Goal: Task Accomplishment & Management: Manage account settings

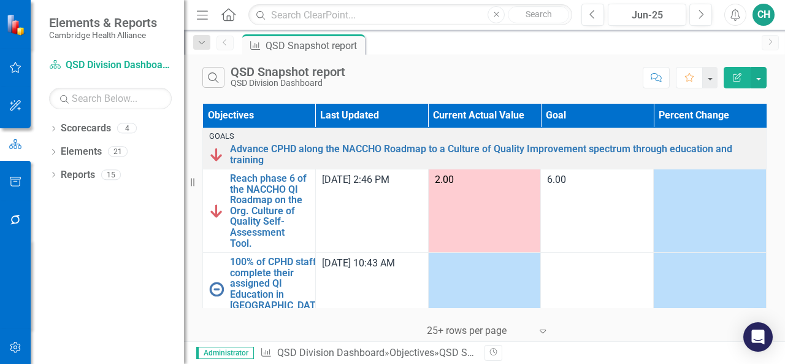
click at [731, 84] on button "Edit Report" at bounding box center [737, 77] width 27 height 21
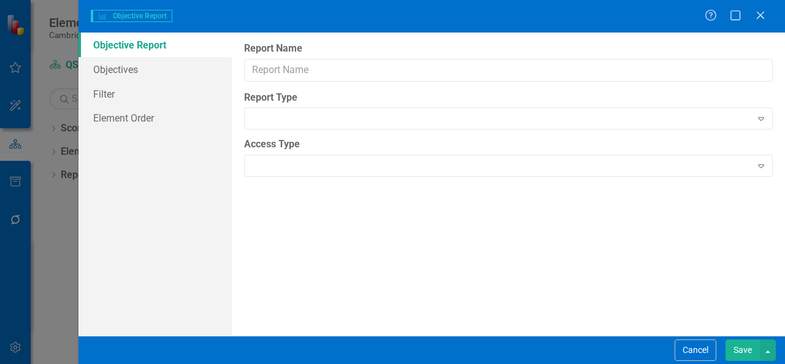
type input "QSD Snapshot report"
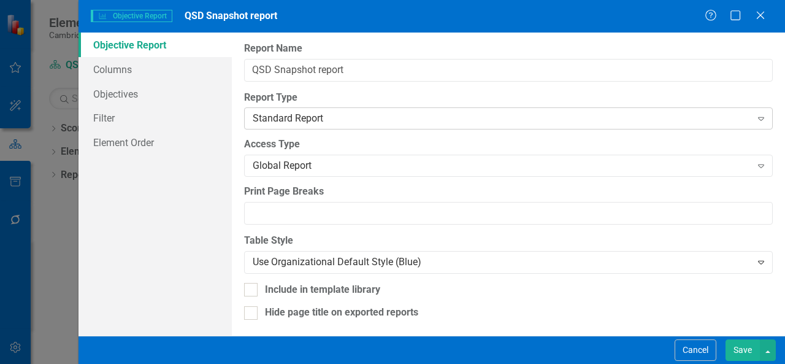
scroll to position [1, 0]
click at [150, 120] on link "Filter" at bounding box center [154, 117] width 153 height 25
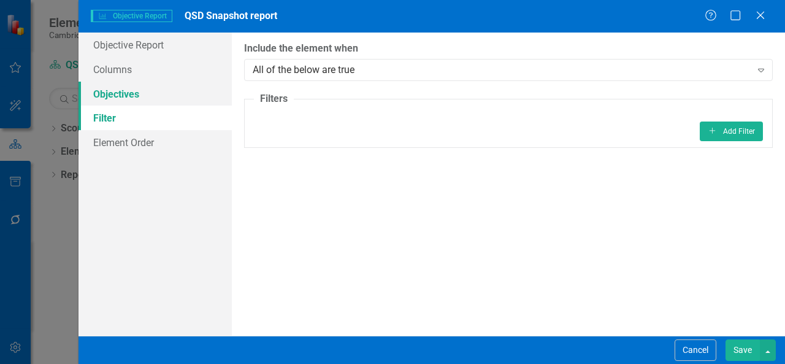
click at [143, 96] on link "Objectives" at bounding box center [154, 94] width 153 height 25
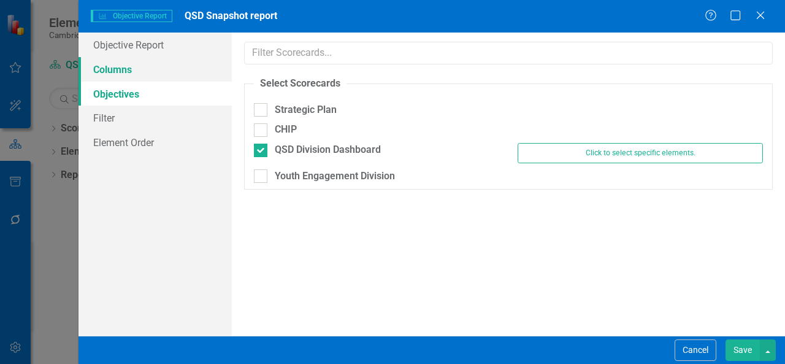
click at [139, 77] on link "Columns" at bounding box center [154, 69] width 153 height 25
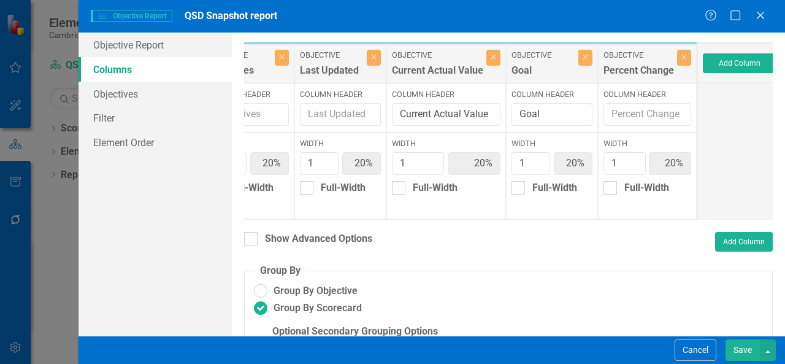
scroll to position [0, 150]
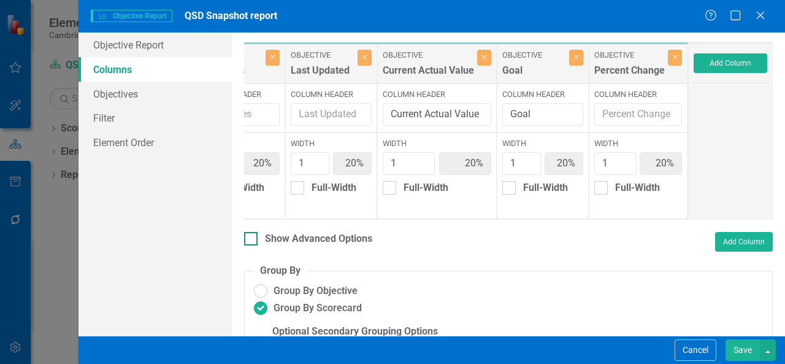
click at [258, 246] on div "Show Advanced Options" at bounding box center [308, 239] width 128 height 14
click at [252, 240] on input "Show Advanced Options" at bounding box center [248, 236] width 8 height 8
checkbox input "true"
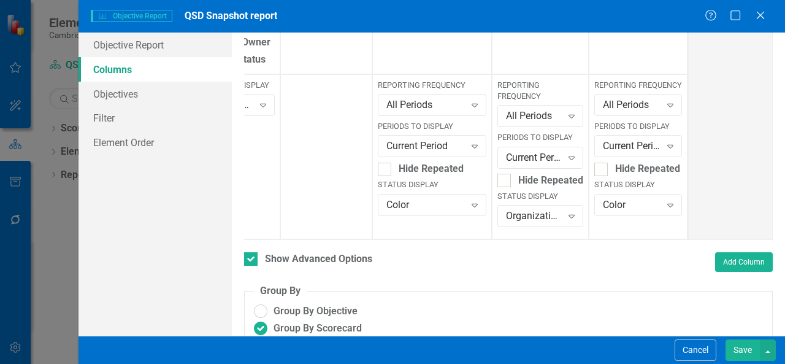
scroll to position [266, 0]
click at [664, 210] on icon "Expand" at bounding box center [670, 206] width 12 height 10
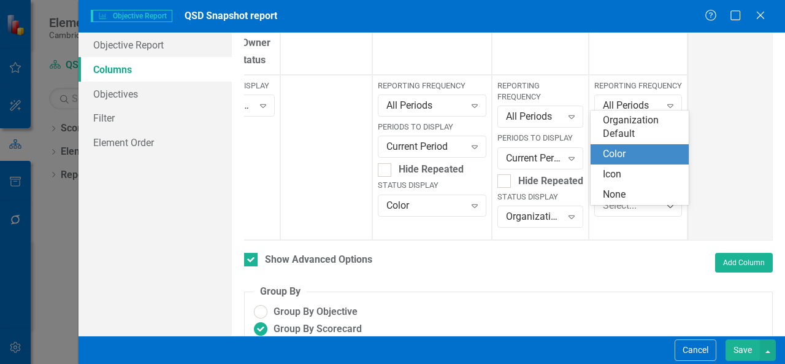
click at [644, 158] on div "Color" at bounding box center [642, 154] width 78 height 14
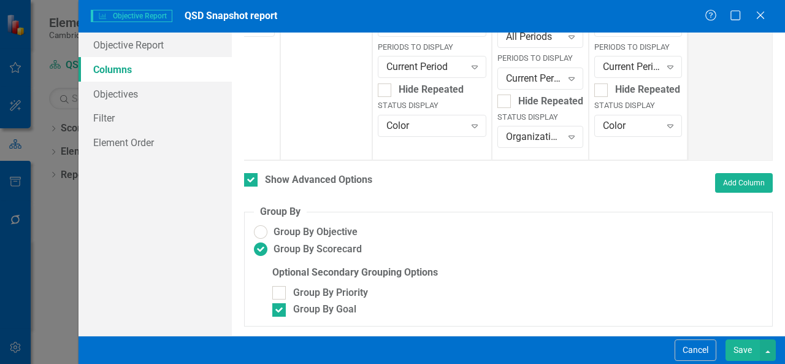
scroll to position [353, 0]
click at [683, 349] on button "Cancel" at bounding box center [695, 349] width 42 height 21
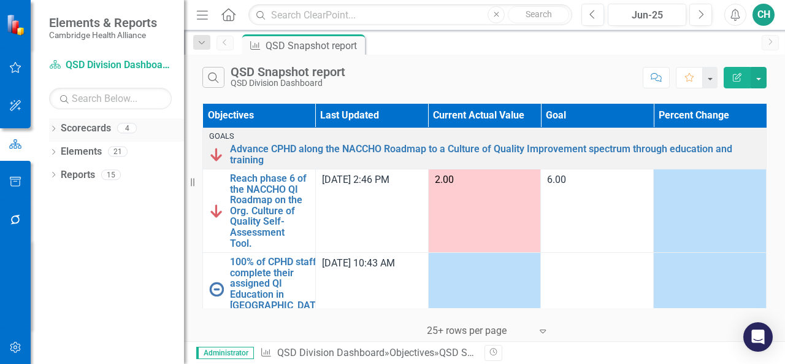
click at [56, 131] on icon "Dropdown" at bounding box center [53, 129] width 9 height 7
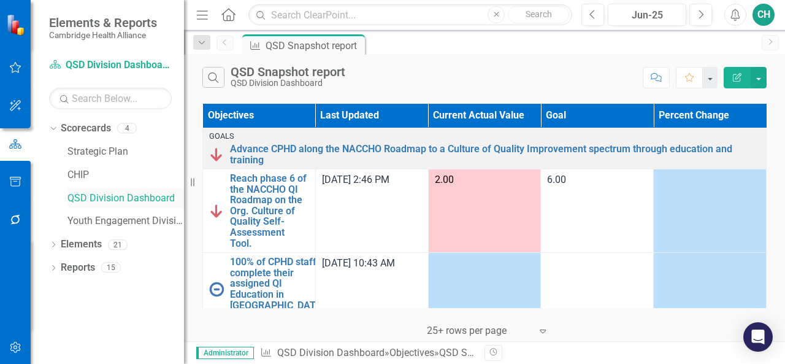
click at [87, 197] on link "QSD Division Dashboard" at bounding box center [125, 198] width 117 height 14
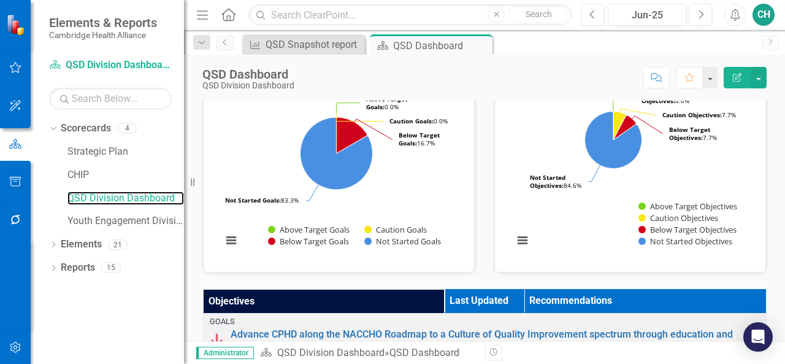
scroll to position [253, 0]
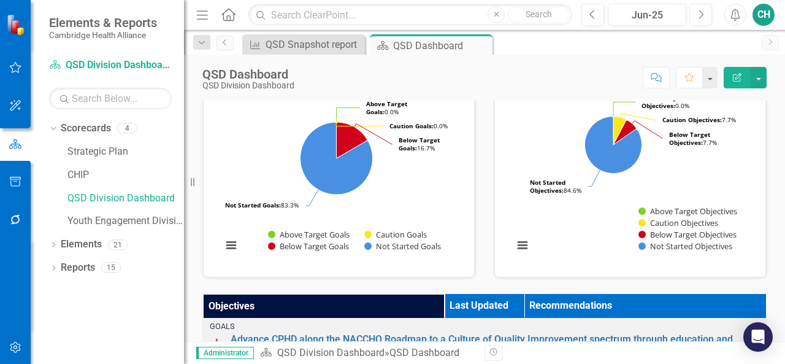
click at [337, 304] on th "Objectives" at bounding box center [324, 306] width 241 height 25
click at [337, 304] on th "Objectives Sort Ascending" at bounding box center [324, 306] width 241 height 25
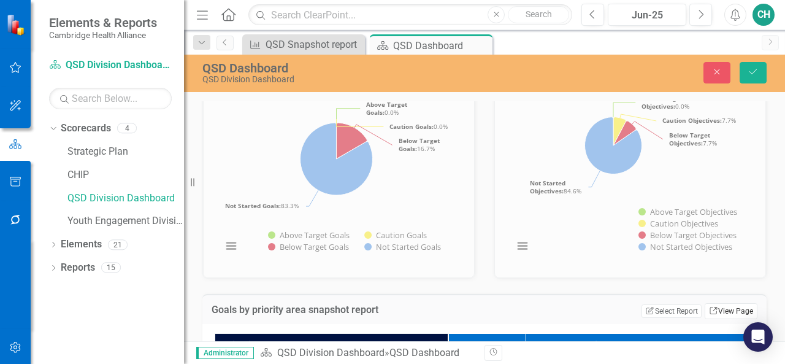
click at [722, 308] on link "Link View Page" at bounding box center [731, 311] width 53 height 16
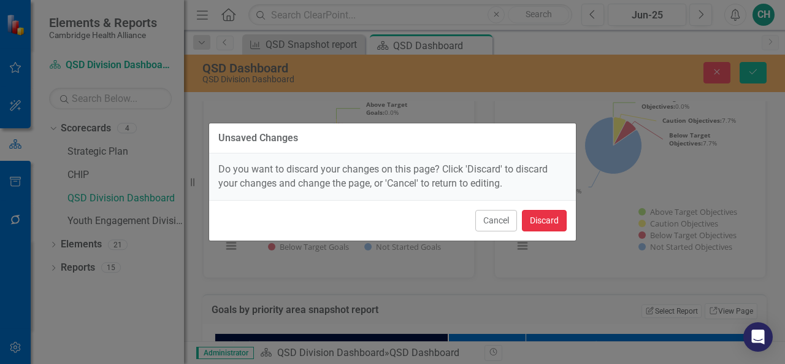
click at [546, 216] on button "Discard" at bounding box center [544, 220] width 45 height 21
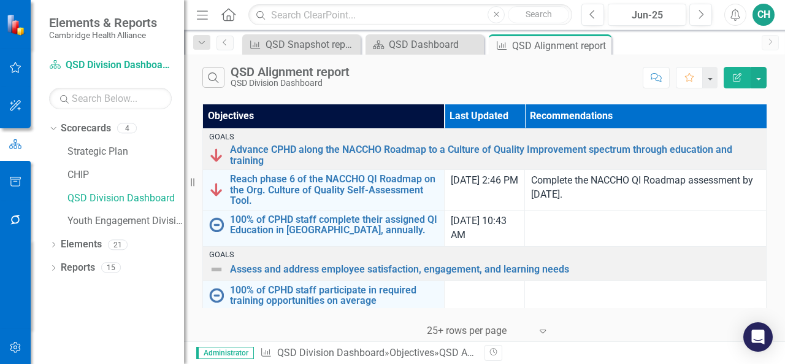
click at [733, 73] on icon "Edit Report" at bounding box center [737, 77] width 11 height 9
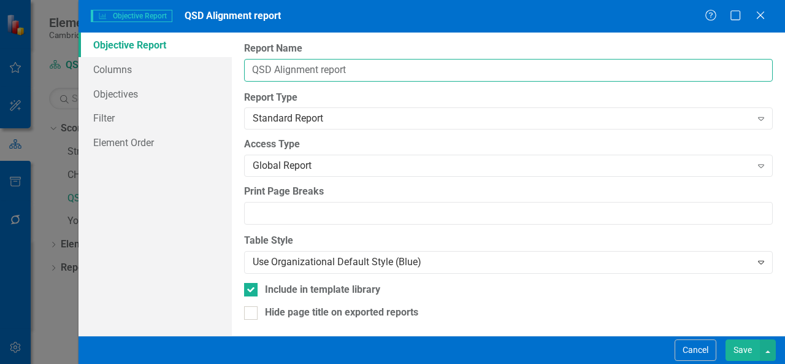
drag, startPoint x: 318, startPoint y: 74, endPoint x: 275, endPoint y: 75, distance: 42.9
click at [275, 75] on input "QSD Alignment report" at bounding box center [508, 70] width 529 height 23
type input "QSD Snapshot report"
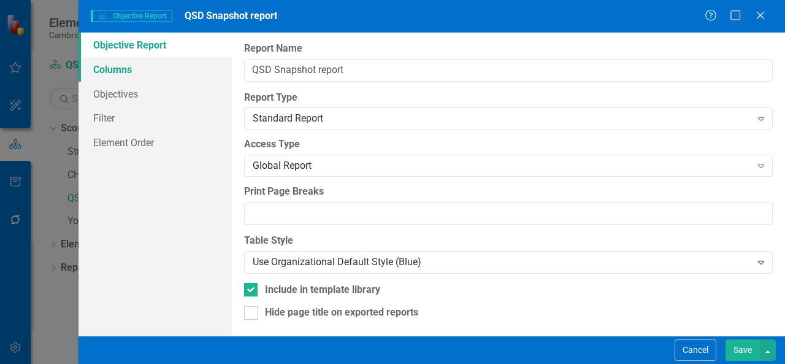
click at [117, 63] on link "Columns" at bounding box center [154, 69] width 153 height 25
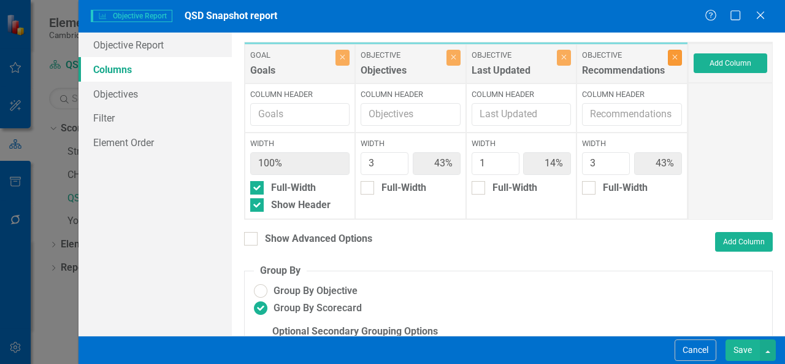
click at [672, 58] on icon "Close" at bounding box center [675, 56] width 6 height 7
type input "75%"
type input "25%"
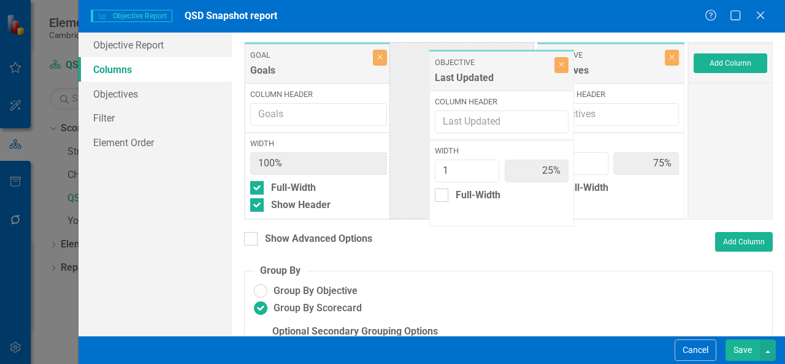
drag, startPoint x: 575, startPoint y: 72, endPoint x: 470, endPoint y: 79, distance: 105.1
click at [470, 79] on div "Goal Goals Close Column Header Width 100% Full-Width Show Header Objective Obje…" at bounding box center [466, 131] width 444 height 178
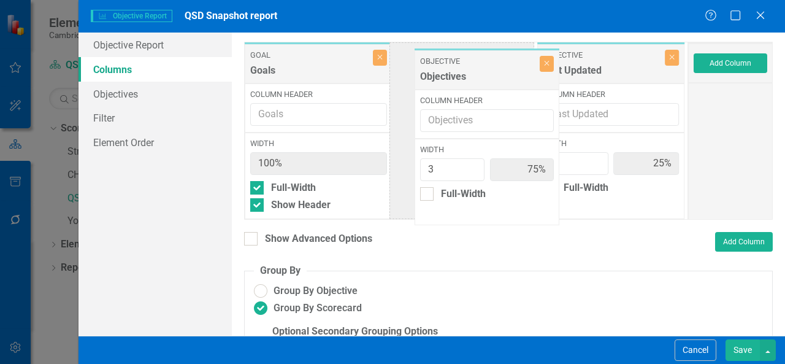
drag, startPoint x: 576, startPoint y: 64, endPoint x: 456, endPoint y: 71, distance: 119.7
click at [456, 71] on div "Goal Goals Close Column Header Width 100% Full-Width Show Header Objective Last…" at bounding box center [466, 131] width 444 height 178
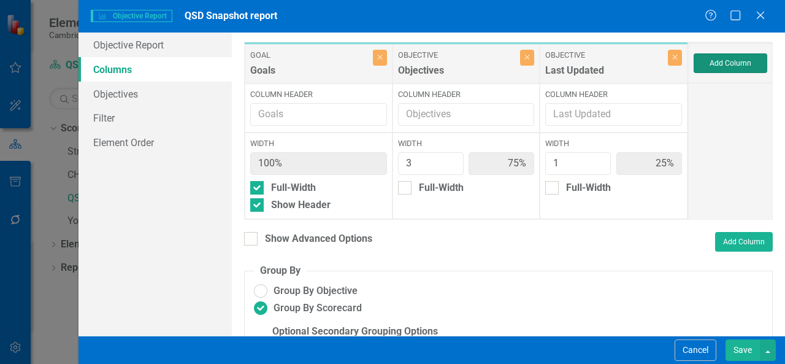
click at [728, 59] on button "Add Column" at bounding box center [731, 63] width 74 height 20
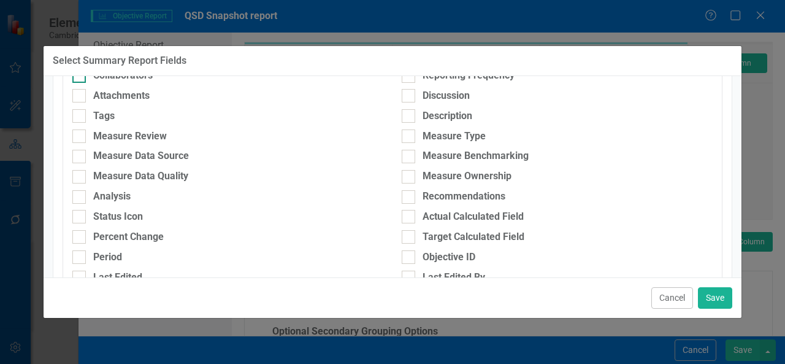
scroll to position [140, 0]
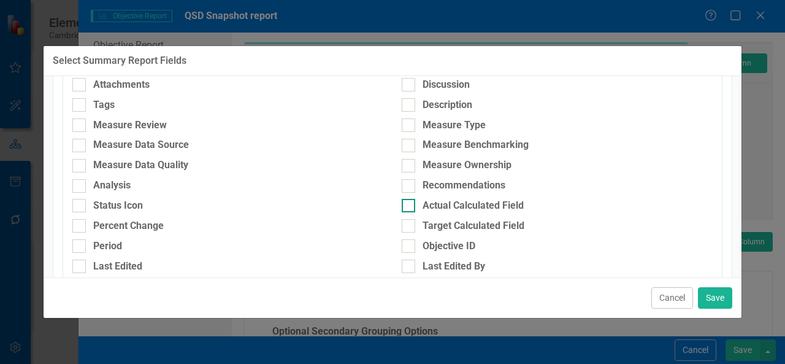
click at [402, 207] on div at bounding box center [408, 205] width 13 height 13
click at [402, 207] on input "Actual Calculated Field" at bounding box center [406, 203] width 8 height 8
checkbox input "true"
click at [406, 223] on div at bounding box center [408, 225] width 13 height 13
click at [406, 223] on input "Target Calculated Field" at bounding box center [406, 223] width 8 height 8
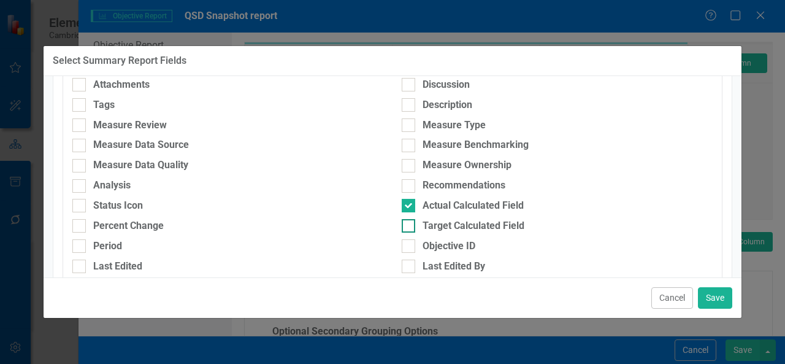
checkbox input "true"
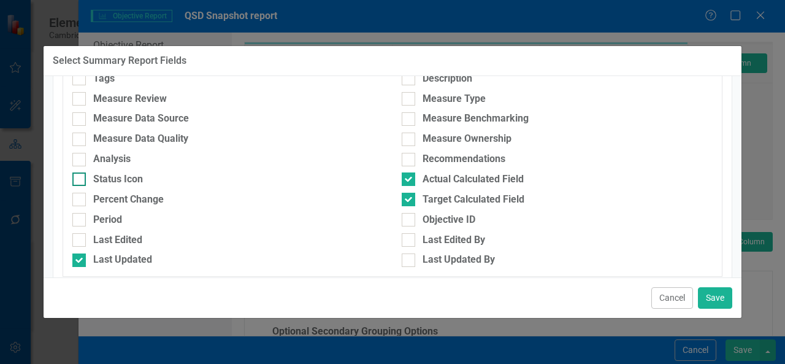
scroll to position [180, 0]
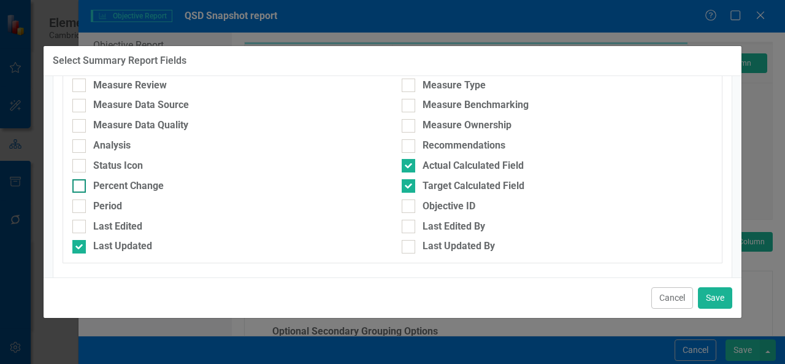
click at [172, 189] on div "Percent Change" at bounding box center [227, 186] width 311 height 14
click at [80, 187] on input "Percent Change" at bounding box center [76, 183] width 8 height 8
checkbox input "true"
click at [726, 307] on button "Save" at bounding box center [715, 297] width 34 height 21
type input "43%"
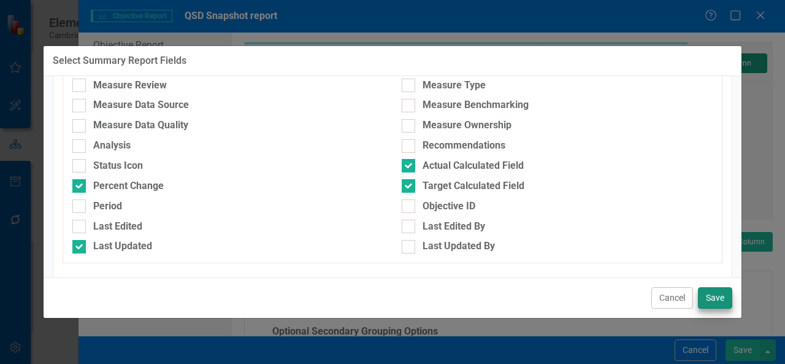
type input "14%"
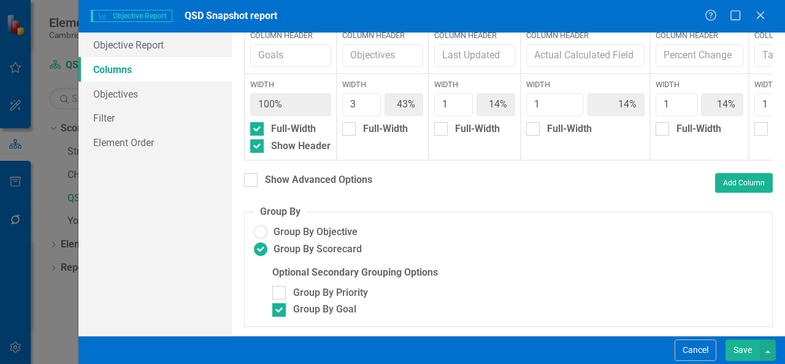
scroll to position [0, 0]
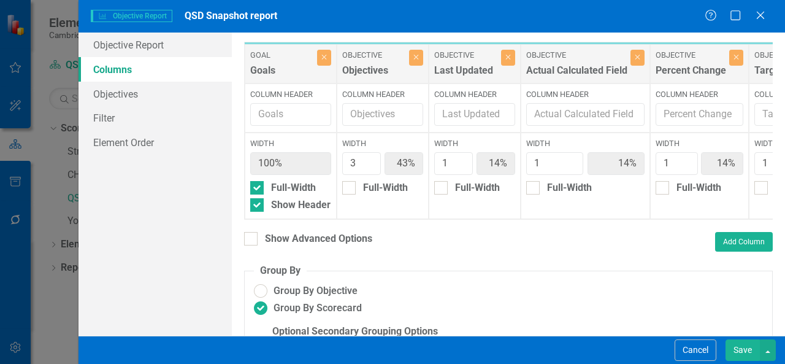
click at [743, 351] on button "Save" at bounding box center [742, 349] width 34 height 21
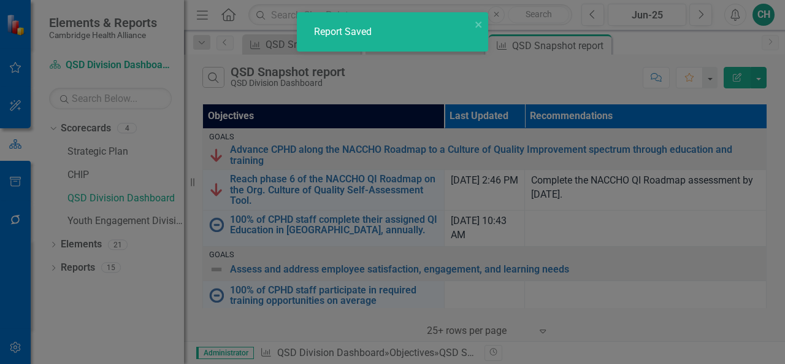
radio input "false"
checkbox input "false"
radio input "true"
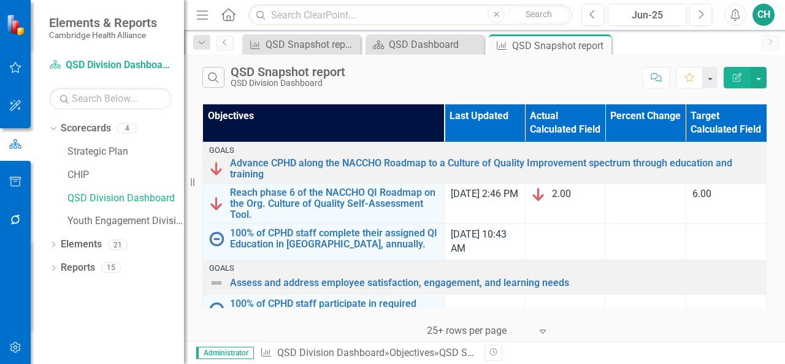
click at [297, 113] on th "Objectives" at bounding box center [324, 123] width 242 height 38
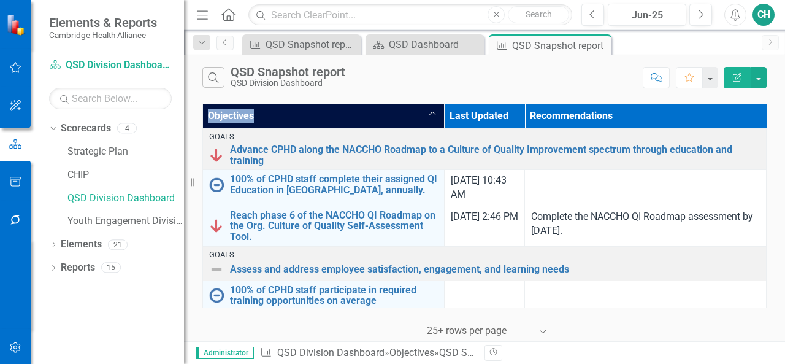
click at [297, 113] on th "Objectives Sort Ascending" at bounding box center [324, 116] width 242 height 25
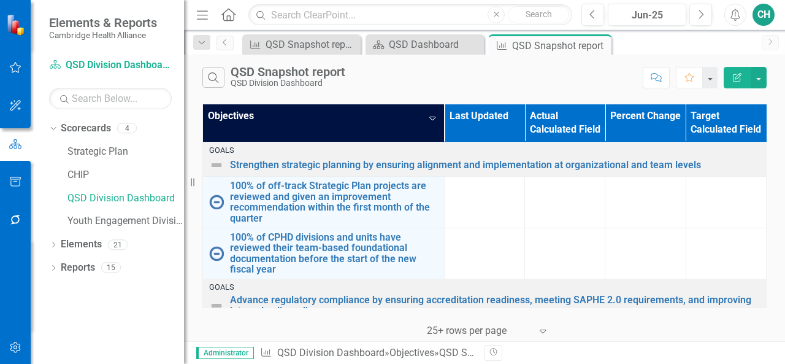
click at [297, 113] on th "Objectives Sort Descending" at bounding box center [324, 123] width 242 height 38
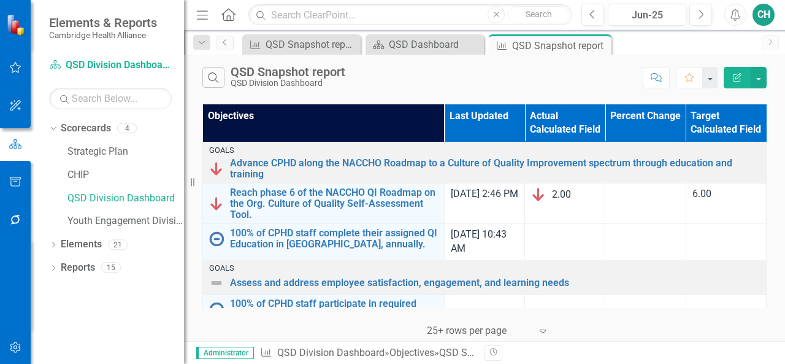
click at [737, 73] on icon "Edit Report" at bounding box center [737, 77] width 11 height 9
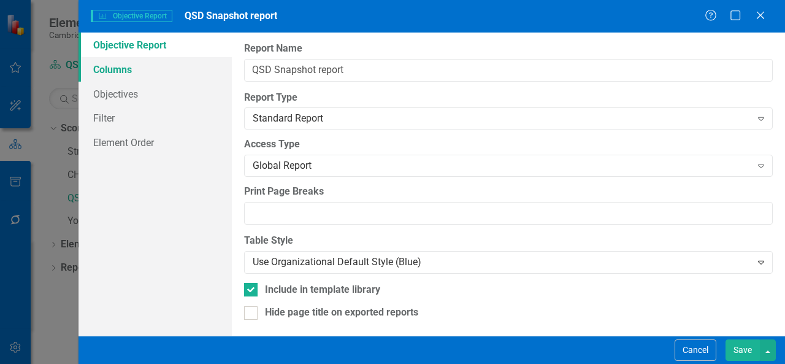
click at [129, 63] on link "Columns" at bounding box center [154, 69] width 153 height 25
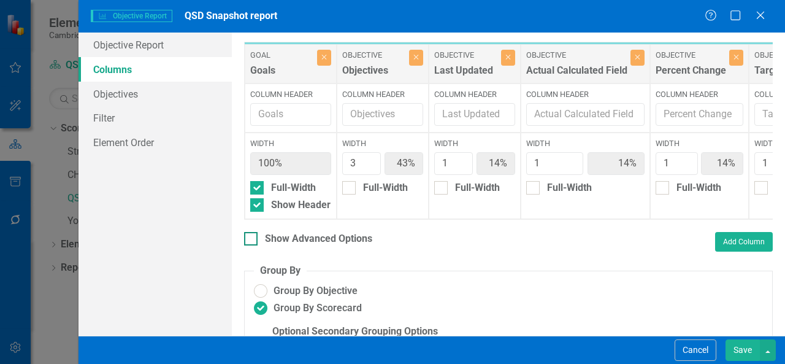
click at [248, 240] on input "Show Advanced Options" at bounding box center [248, 236] width 8 height 8
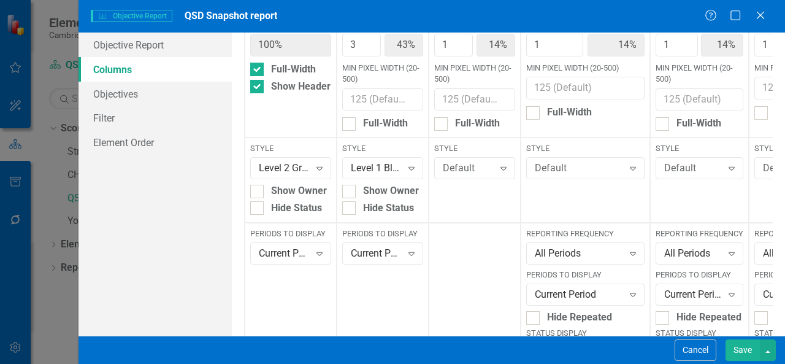
scroll to position [119, 0]
click at [582, 167] on div "Default" at bounding box center [579, 168] width 88 height 14
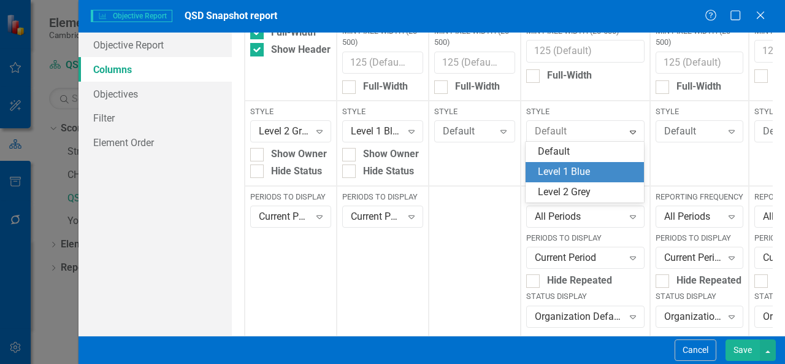
scroll to position [162, 0]
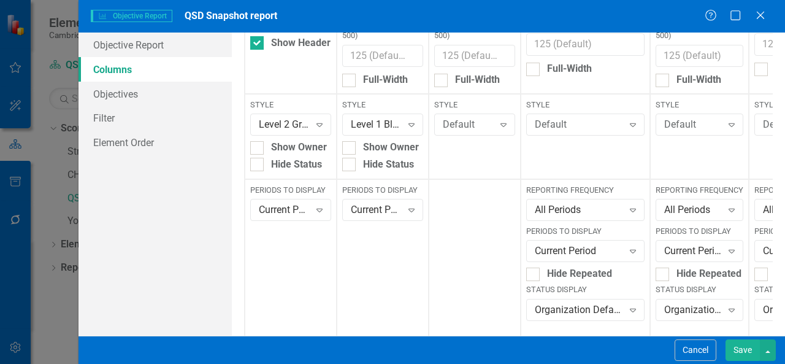
click at [467, 247] on div at bounding box center [475, 261] width 92 height 165
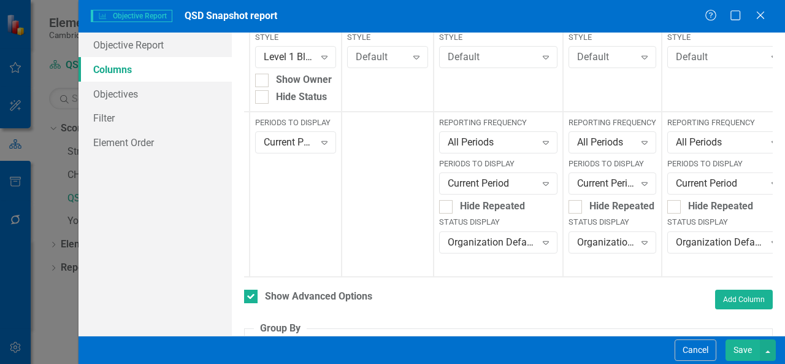
scroll to position [0, 128]
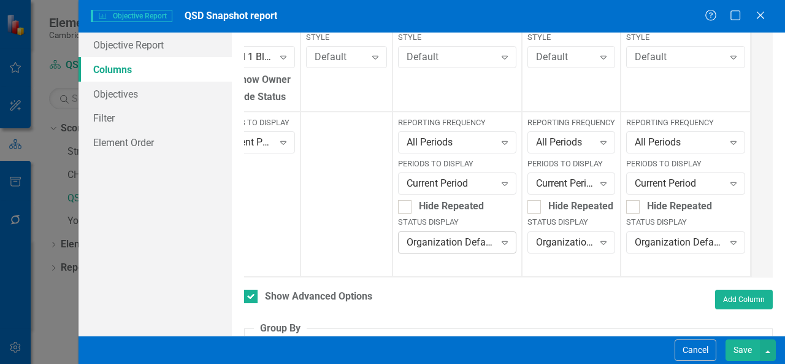
click at [489, 235] on div "Organization Default" at bounding box center [451, 242] width 88 height 14
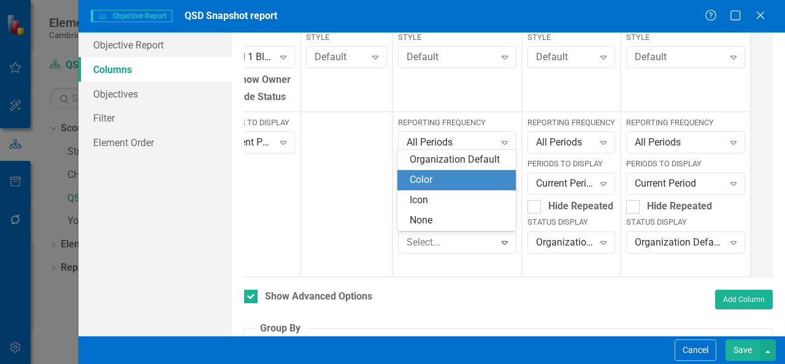
click at [460, 177] on div "Color" at bounding box center [459, 180] width 99 height 14
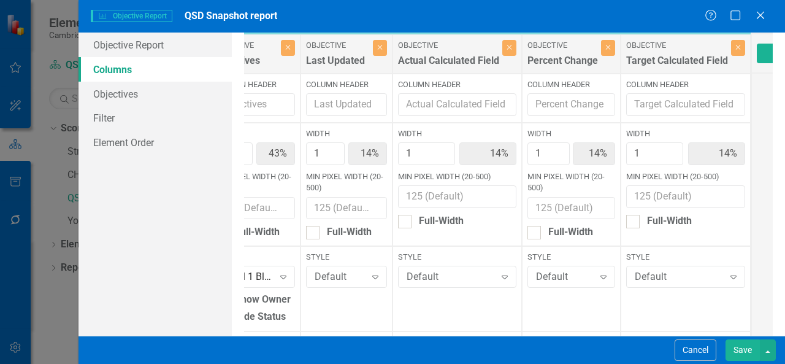
scroll to position [0, 0]
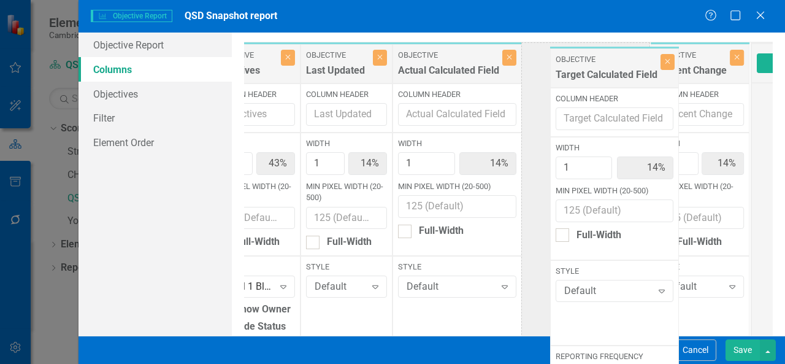
drag, startPoint x: 664, startPoint y: 72, endPoint x: 585, endPoint y: 74, distance: 79.1
click at [585, 74] on div "Goal Goals Close Column Header Width 100% Full-Width Show Header Style Level 2 …" at bounding box center [433, 274] width 635 height 465
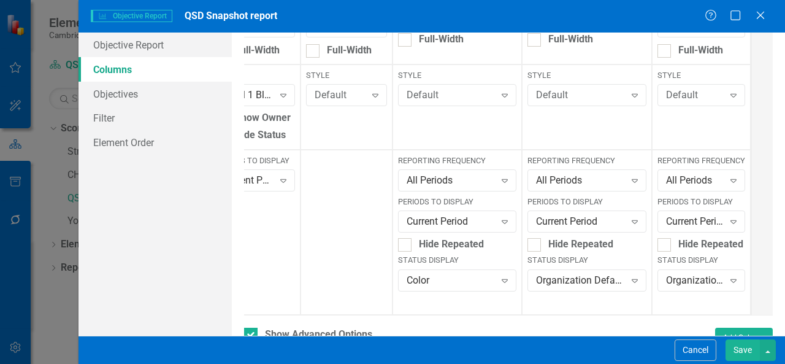
scroll to position [195, 0]
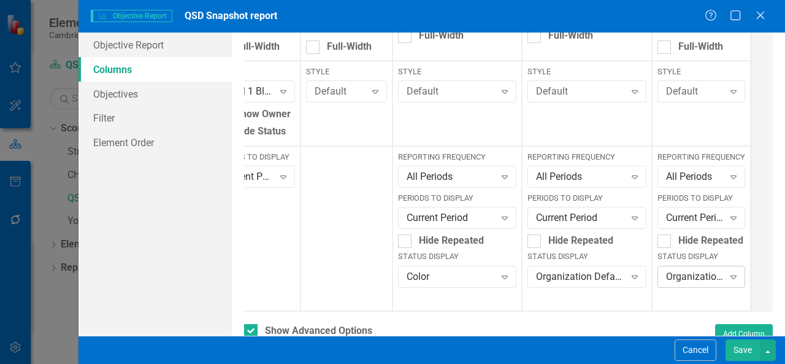
click at [690, 283] on div "Organization Default" at bounding box center [695, 276] width 58 height 14
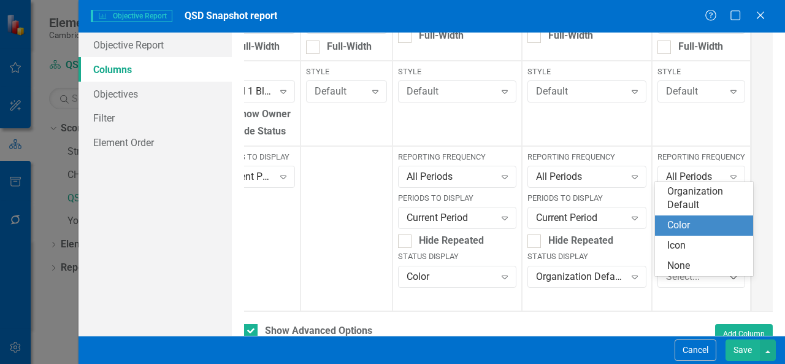
click at [693, 229] on div "Color" at bounding box center [706, 225] width 78 height 14
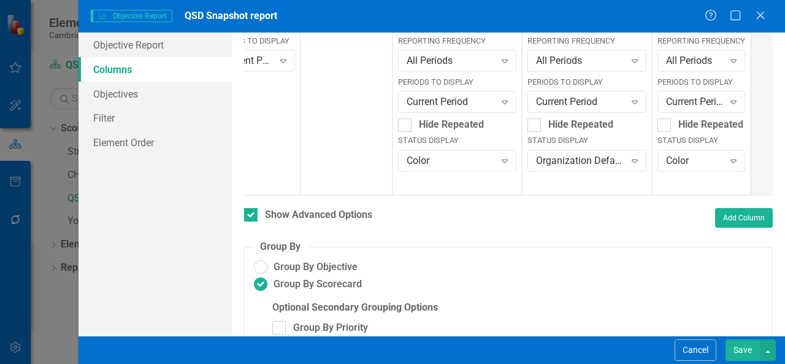
scroll to position [311, 0]
click at [741, 345] on button "Save" at bounding box center [742, 349] width 34 height 21
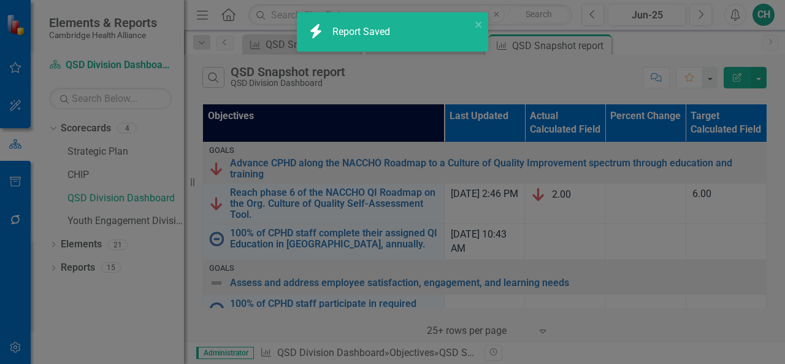
checkbox input "false"
radio input "false"
checkbox input "false"
radio input "true"
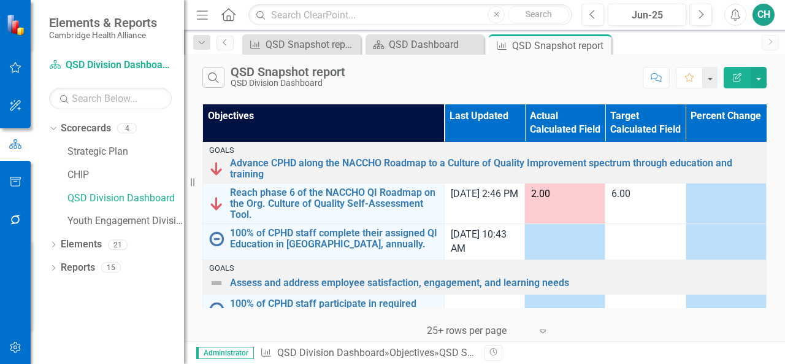
click at [741, 345] on div "Revision History" at bounding box center [772, 353] width 576 height 16
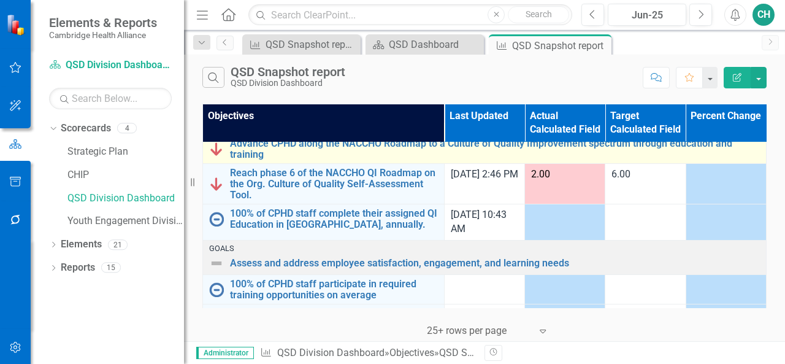
scroll to position [0, 0]
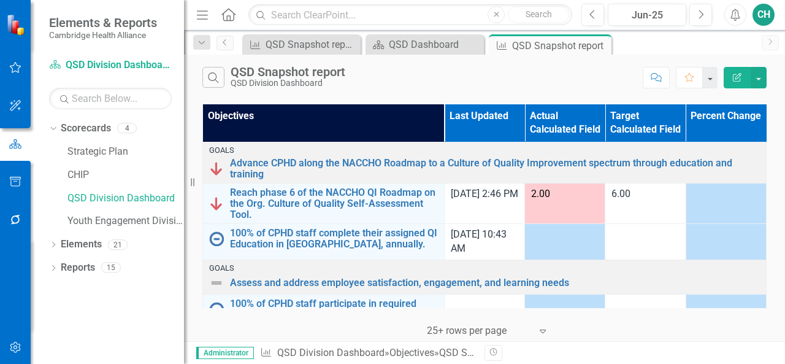
click at [735, 73] on icon "Edit Report" at bounding box center [737, 77] width 11 height 9
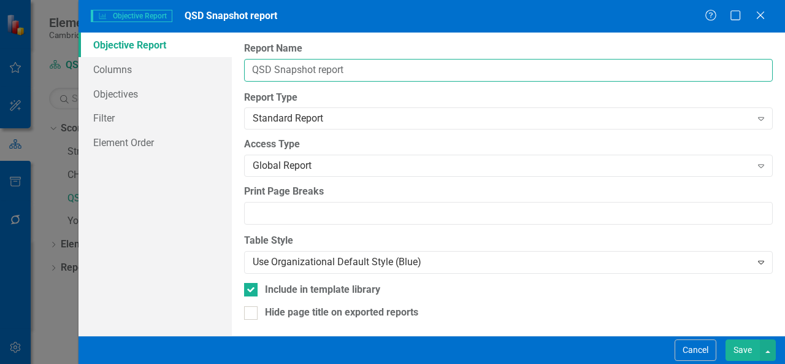
drag, startPoint x: 363, startPoint y: 73, endPoint x: 274, endPoint y: 73, distance: 88.9
click at [274, 73] on input "QSD Snapshot report" at bounding box center [508, 70] width 529 height 23
type input "QSD Objective Status"
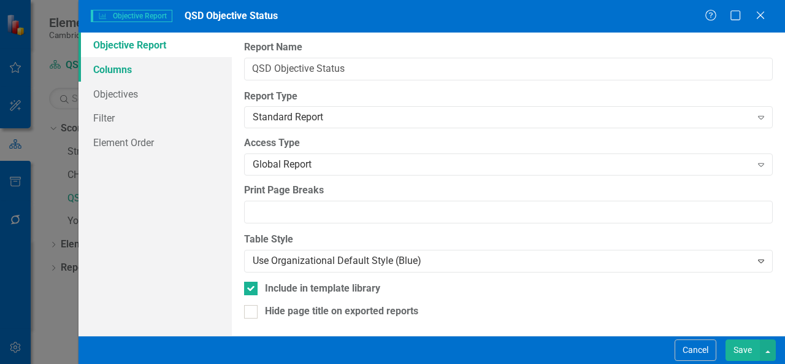
click at [123, 58] on link "Columns" at bounding box center [154, 69] width 153 height 25
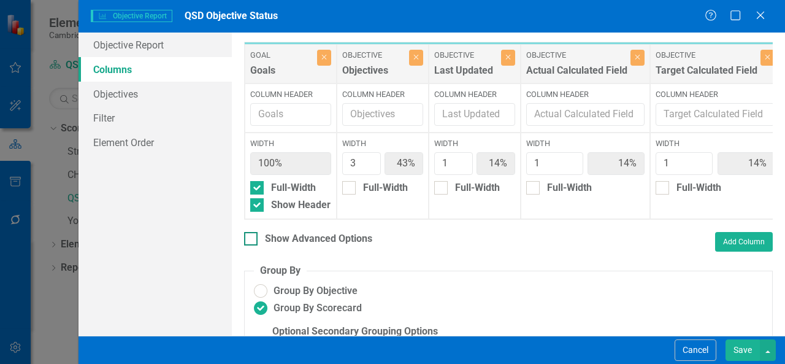
click at [252, 245] on div at bounding box center [250, 238] width 13 height 13
click at [252, 240] on input "Show Advanced Options" at bounding box center [248, 236] width 8 height 8
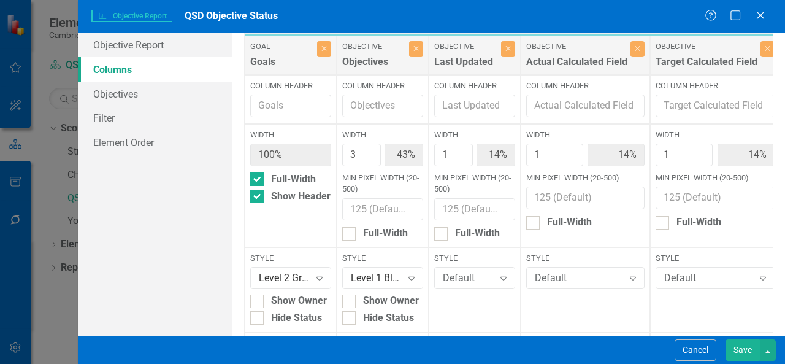
scroll to position [0, 0]
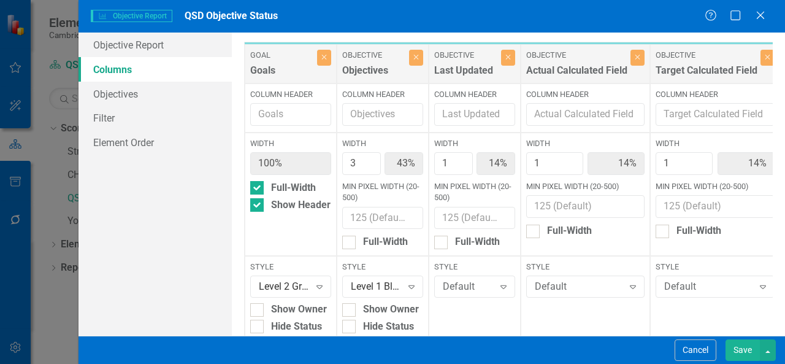
click at [752, 350] on button "Save" at bounding box center [742, 349] width 34 height 21
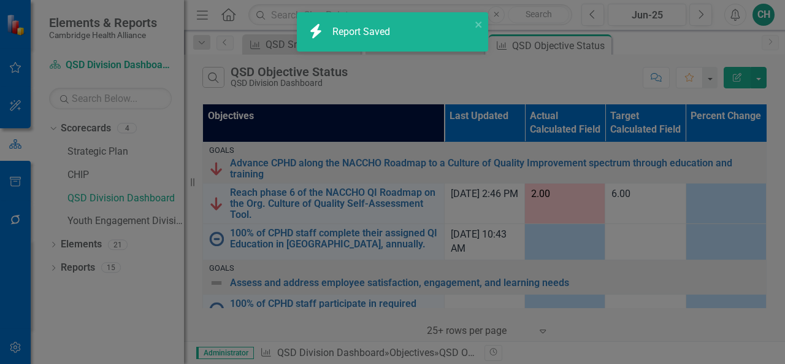
checkbox input "false"
radio input "false"
checkbox input "false"
radio input "true"
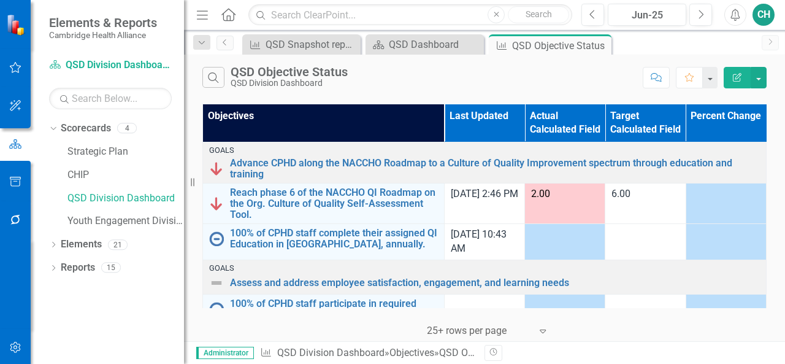
click at [733, 79] on icon "Edit Report" at bounding box center [737, 77] width 11 height 9
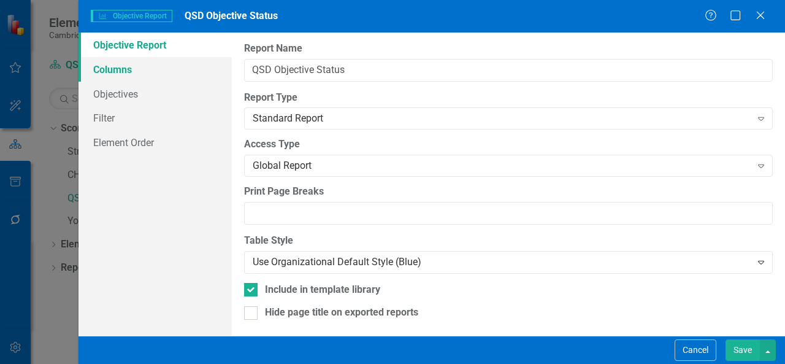
click at [121, 66] on link "Columns" at bounding box center [154, 69] width 153 height 25
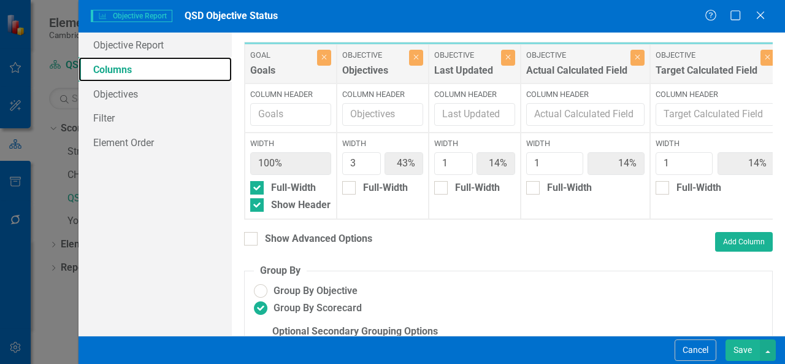
scroll to position [66, 0]
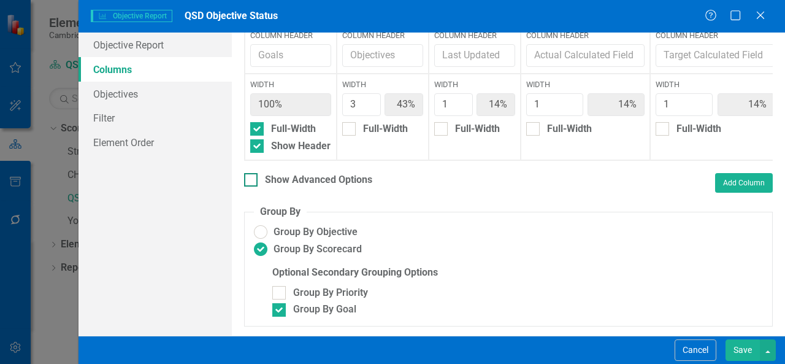
click at [251, 183] on div at bounding box center [250, 179] width 13 height 13
click at [251, 181] on input "Show Advanced Options" at bounding box center [248, 177] width 8 height 8
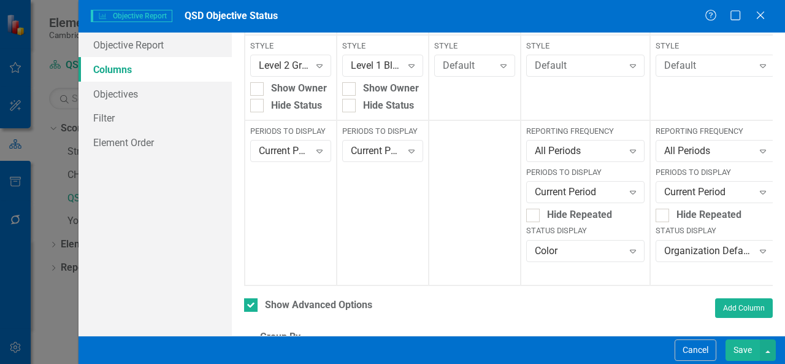
scroll to position [235, 0]
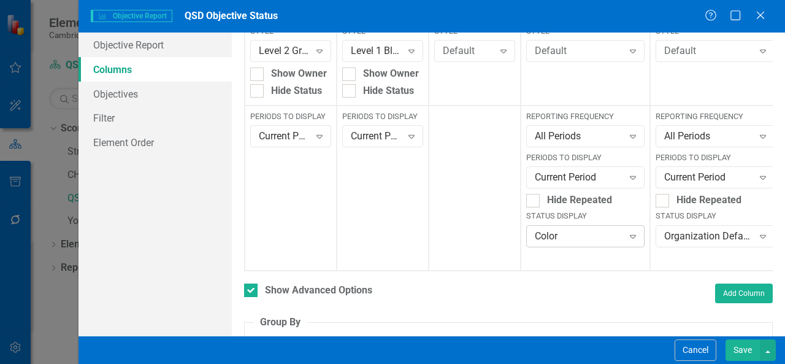
click at [570, 232] on div "Color" at bounding box center [579, 236] width 88 height 14
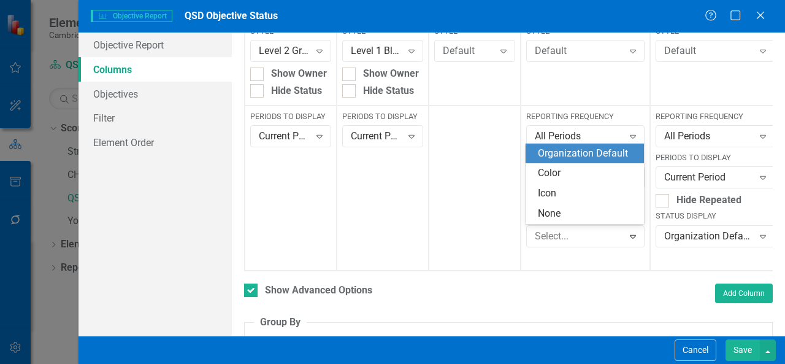
click at [565, 150] on div "Organization Default" at bounding box center [587, 154] width 99 height 14
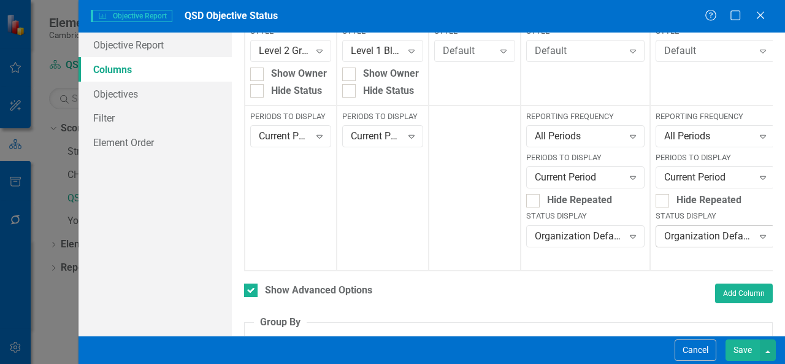
click at [693, 240] on div "Organization Default" at bounding box center [708, 236] width 89 height 14
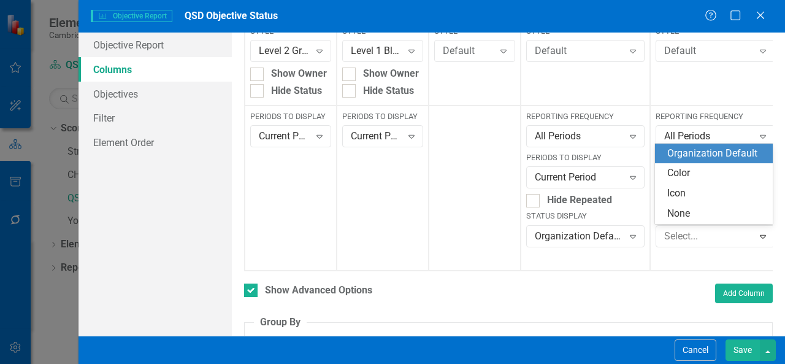
click at [692, 153] on div "Organization Default" at bounding box center [716, 154] width 99 height 14
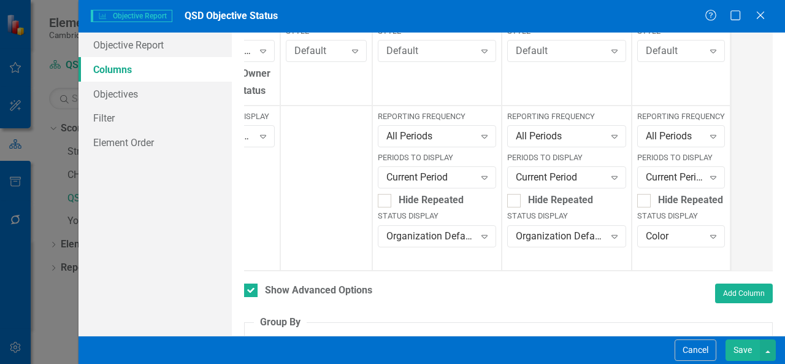
scroll to position [0, 197]
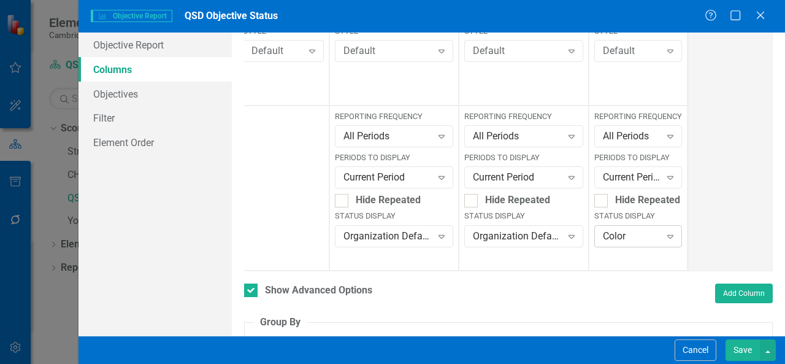
click at [647, 243] on div "Color" at bounding box center [632, 236] width 58 height 14
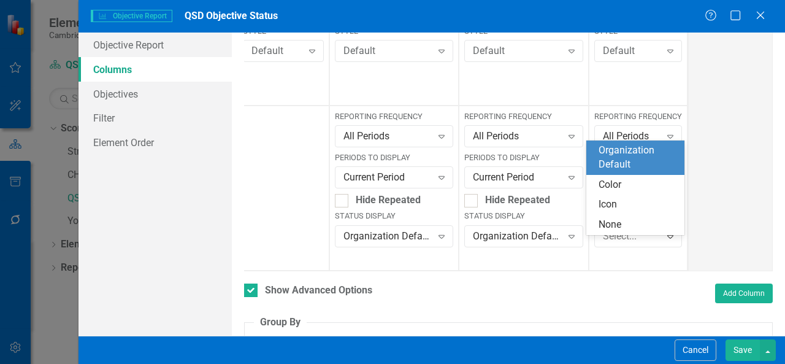
click at [625, 143] on div "Organization Default" at bounding box center [635, 157] width 98 height 34
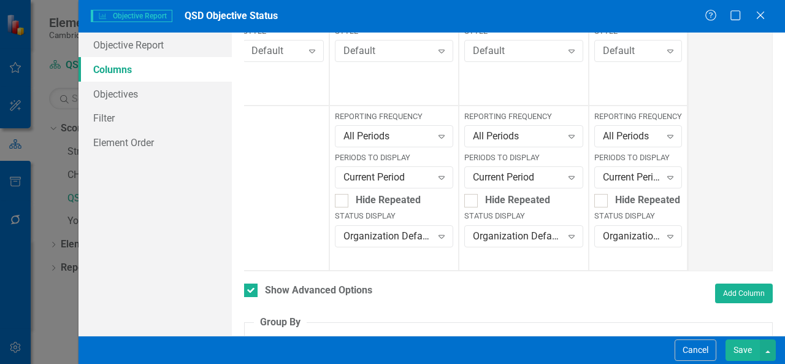
click at [742, 353] on button "Save" at bounding box center [742, 349] width 34 height 21
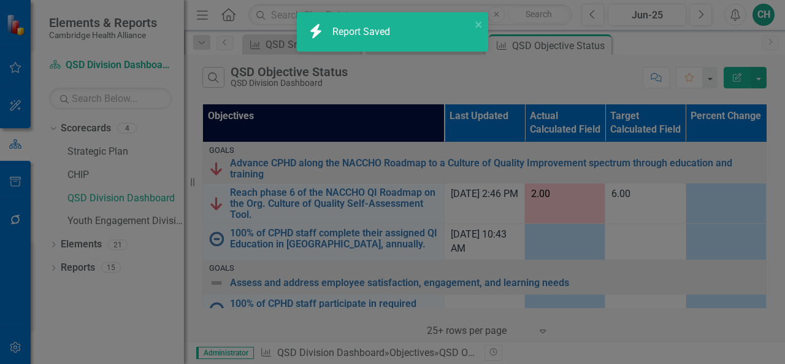
checkbox input "false"
radio input "false"
checkbox input "false"
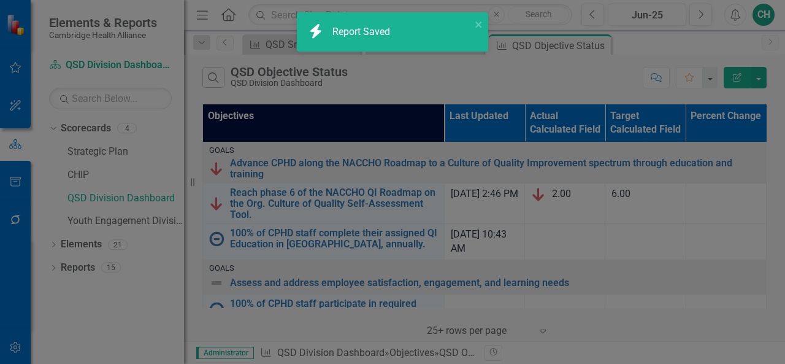
radio input "true"
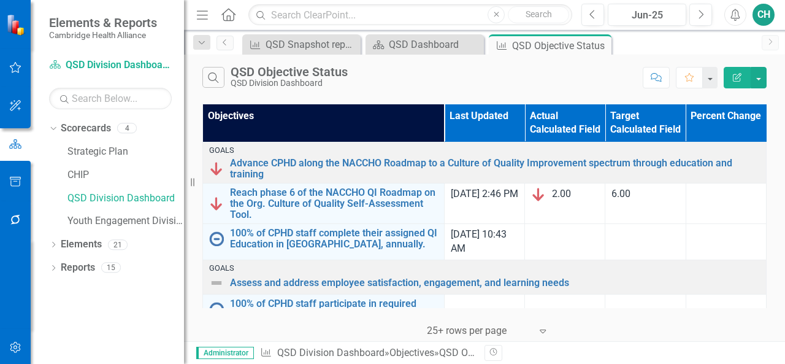
click at [735, 78] on icon "Edit Report" at bounding box center [737, 77] width 11 height 9
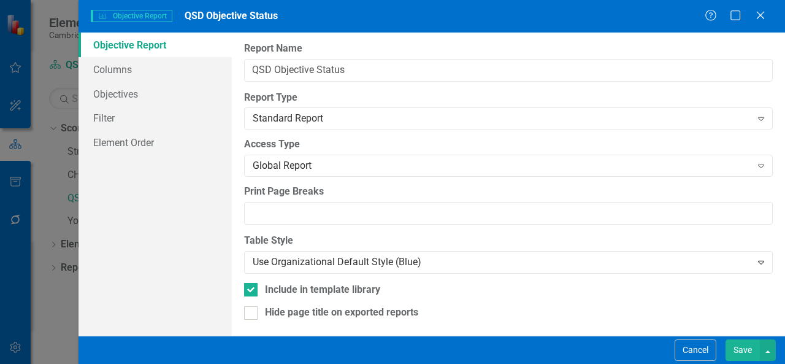
scroll to position [1, 0]
click at [136, 73] on link "Columns" at bounding box center [154, 69] width 153 height 25
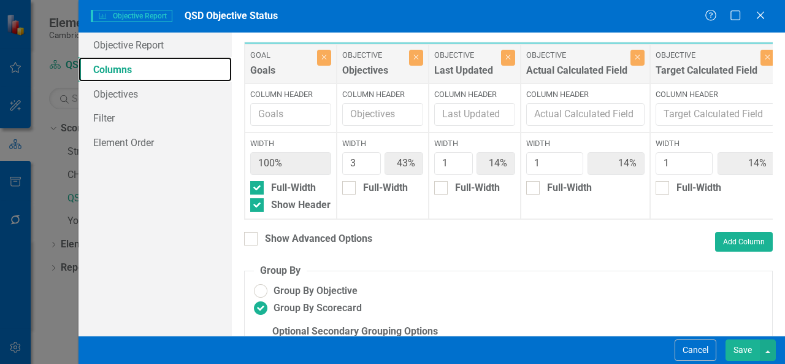
scroll to position [66, 0]
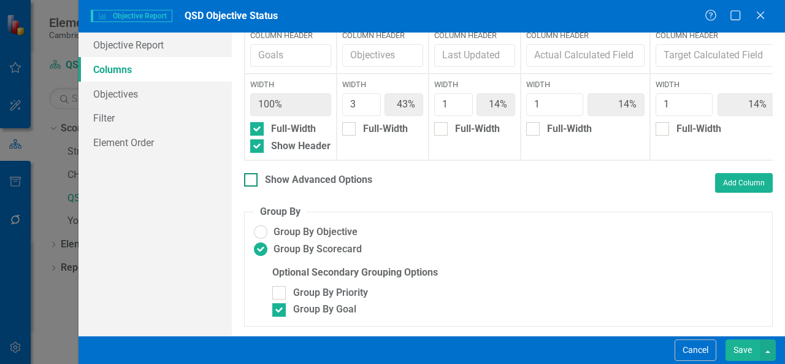
click at [254, 186] on div at bounding box center [250, 179] width 13 height 13
click at [252, 181] on input "Show Advanced Options" at bounding box center [248, 177] width 8 height 8
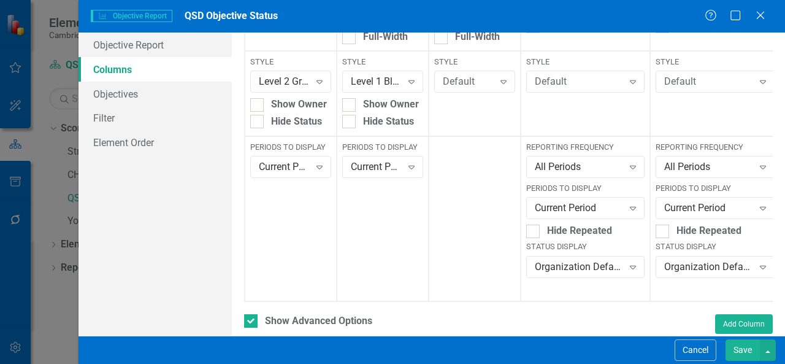
scroll to position [206, 0]
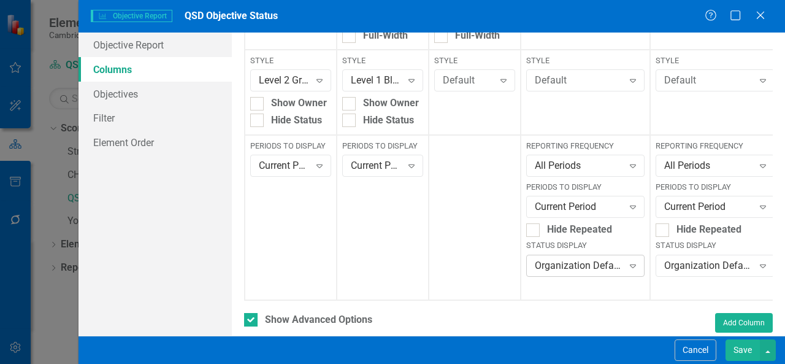
click at [553, 262] on div "Organization Default" at bounding box center [579, 265] width 88 height 14
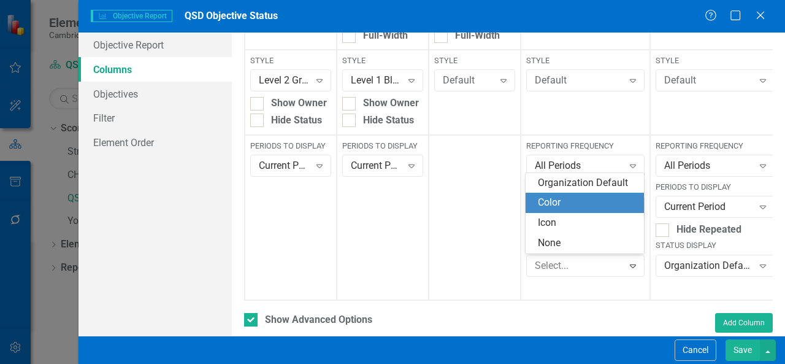
click at [564, 199] on div "Color" at bounding box center [587, 203] width 99 height 14
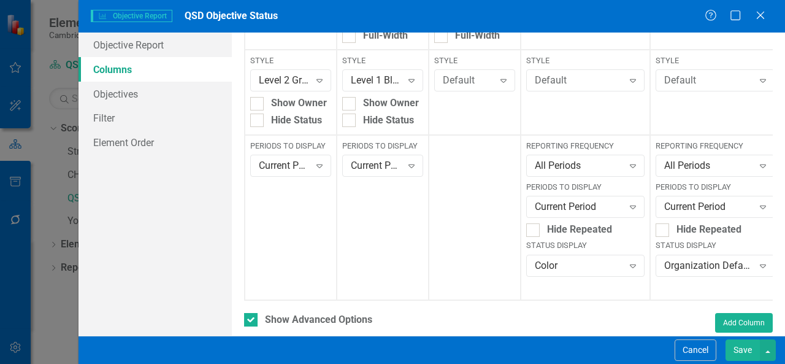
click at [739, 343] on button "Save" at bounding box center [742, 349] width 34 height 21
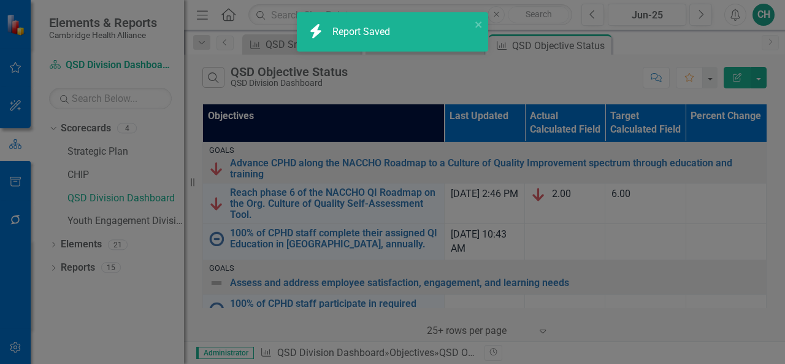
checkbox input "false"
radio input "false"
checkbox input "false"
radio input "true"
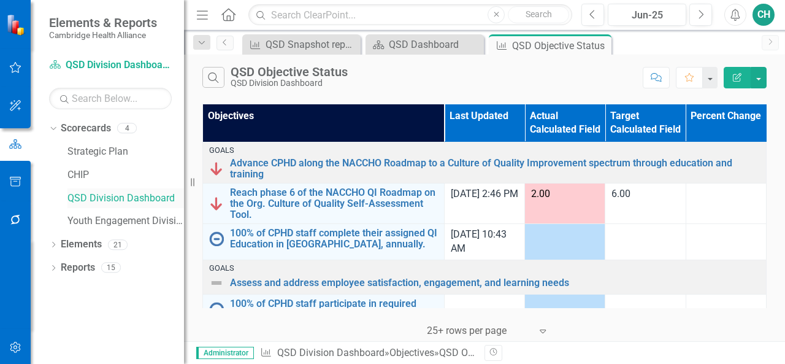
click at [103, 201] on link "QSD Division Dashboard" at bounding box center [125, 198] width 117 height 14
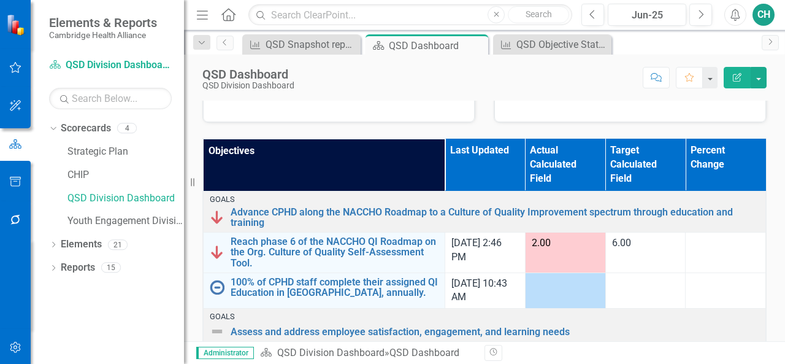
click at [364, 150] on th "Objectives" at bounding box center [325, 165] width 242 height 52
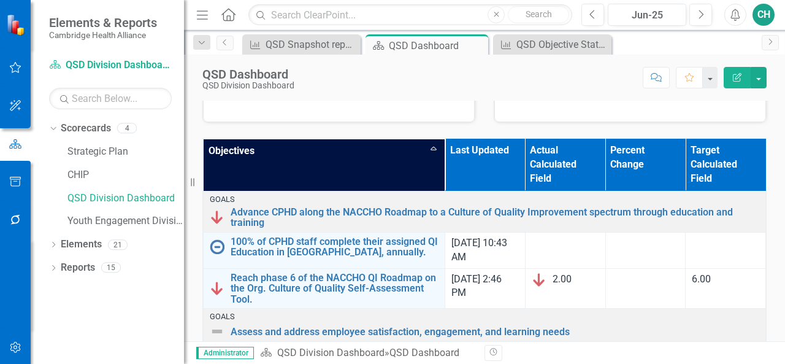
click at [364, 150] on th "Objectives Sort Ascending" at bounding box center [325, 165] width 242 height 52
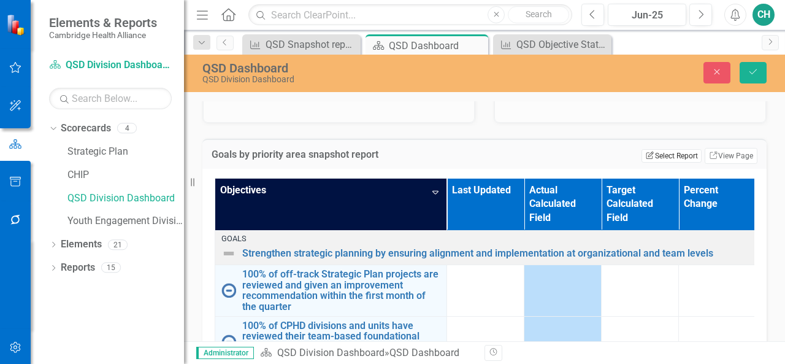
click at [654, 156] on button "Edit Report Select Report" at bounding box center [670, 155] width 59 height 13
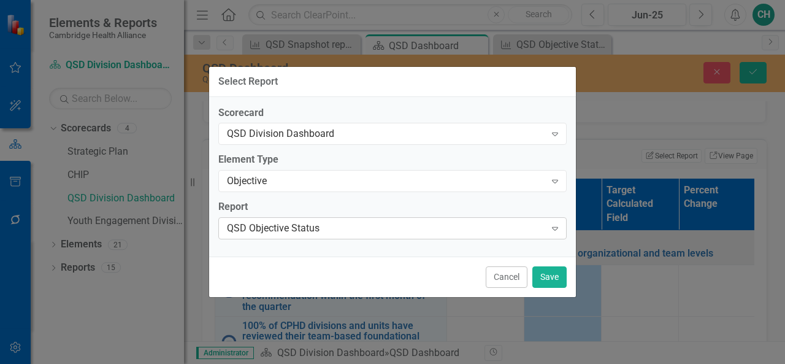
click at [426, 230] on div "QSD Objective Status" at bounding box center [386, 228] width 318 height 14
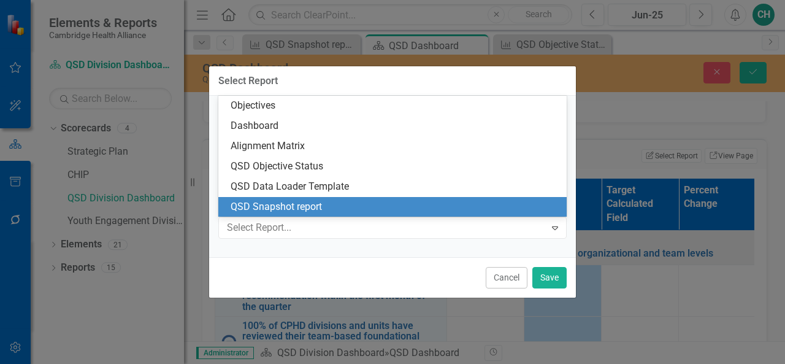
click at [405, 208] on div "QSD Snapshot report" at bounding box center [395, 207] width 329 height 14
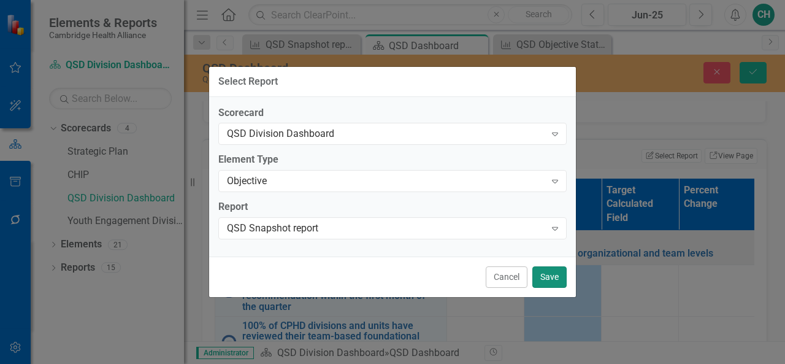
click at [554, 278] on button "Save" at bounding box center [549, 276] width 34 height 21
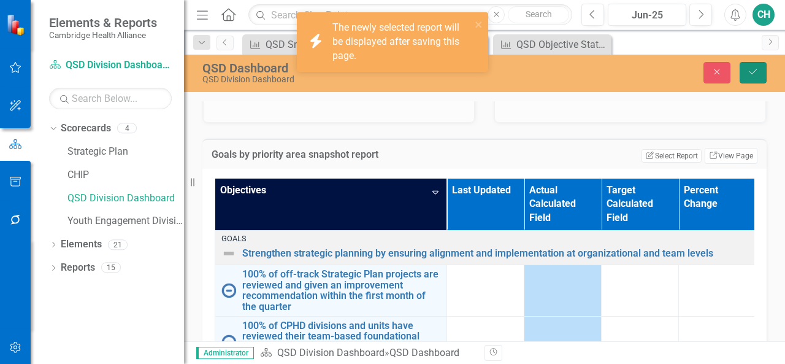
click at [762, 72] on button "Save" at bounding box center [752, 72] width 27 height 21
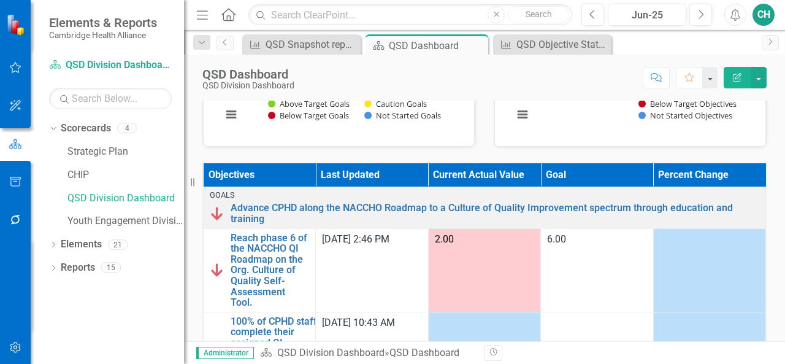
scroll to position [381, 0]
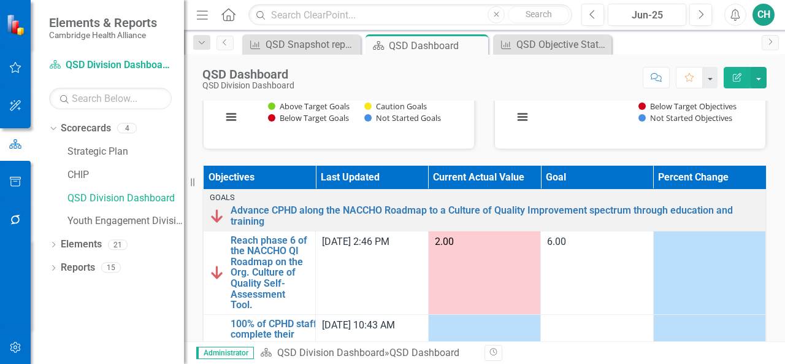
click at [496, 166] on th "Current Actual Value" at bounding box center [484, 178] width 112 height 24
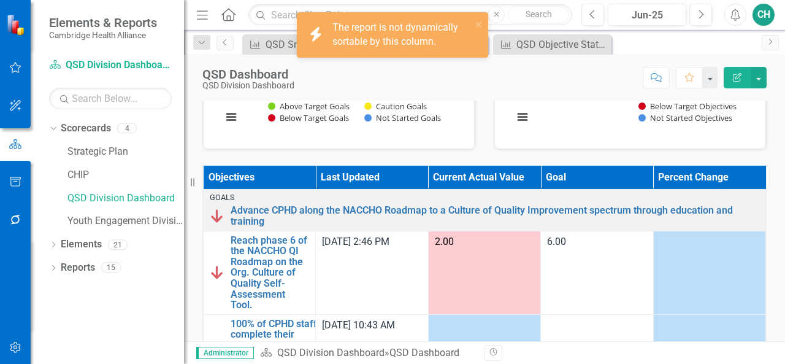
click at [496, 166] on th "Current Actual Value" at bounding box center [484, 178] width 112 height 24
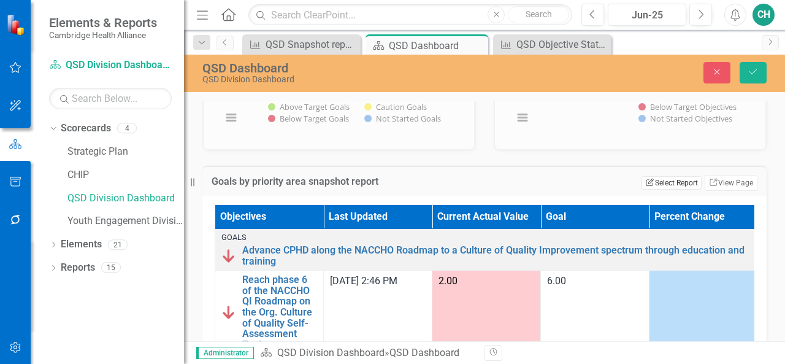
click at [655, 180] on button "Edit Report Select Report" at bounding box center [670, 182] width 59 height 13
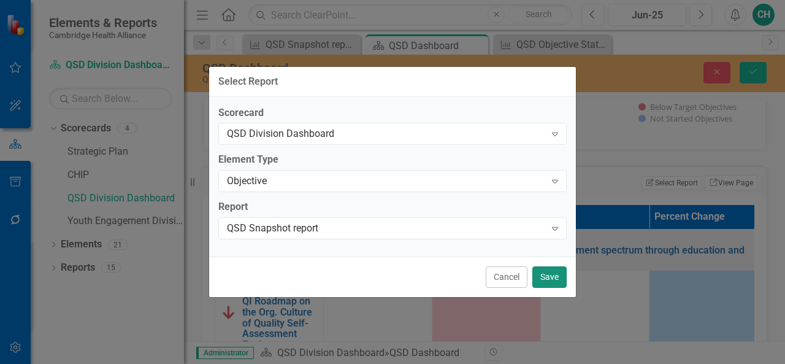
click at [564, 274] on button "Save" at bounding box center [549, 276] width 34 height 21
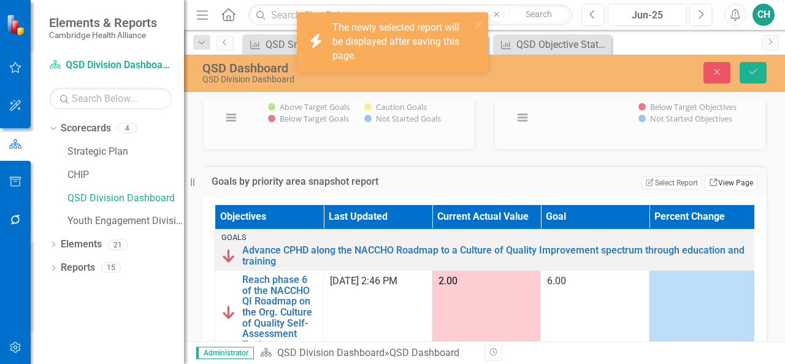
click at [727, 176] on link "Link View Page" at bounding box center [731, 183] width 53 height 16
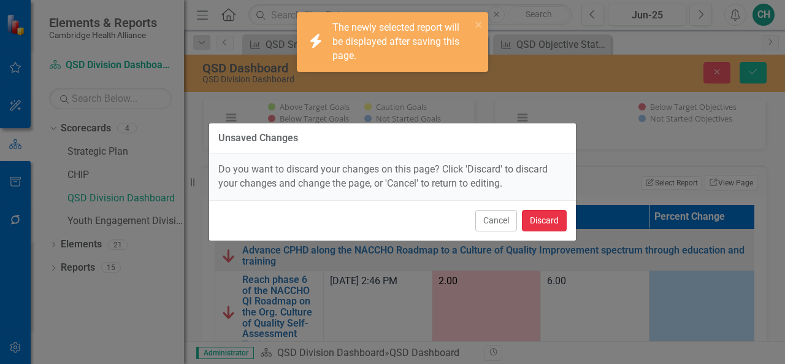
click at [549, 229] on button "Discard" at bounding box center [544, 220] width 45 height 21
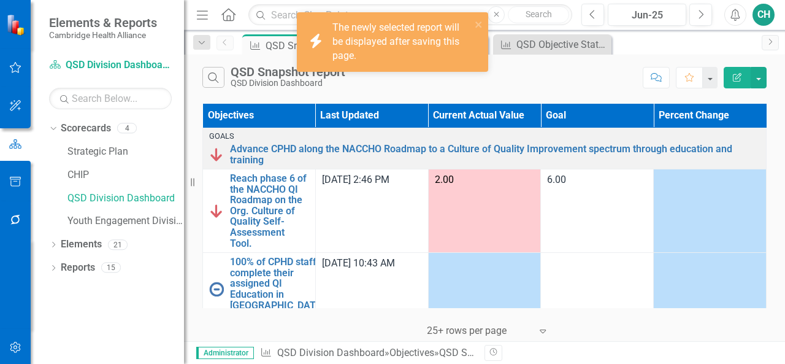
click at [736, 75] on icon "Edit Report" at bounding box center [737, 77] width 11 height 9
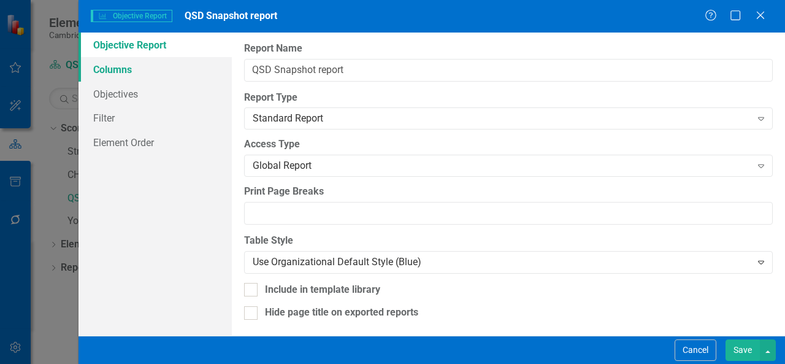
click at [157, 77] on link "Columns" at bounding box center [154, 69] width 153 height 25
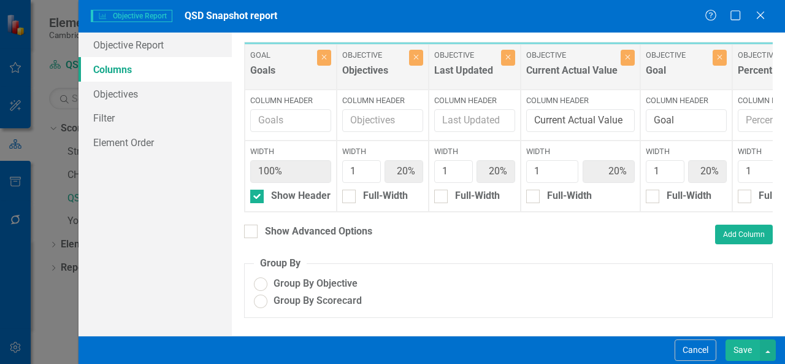
radio input "true"
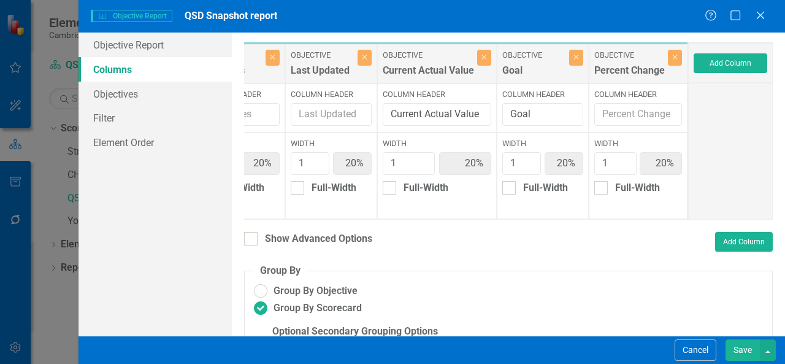
scroll to position [66, 0]
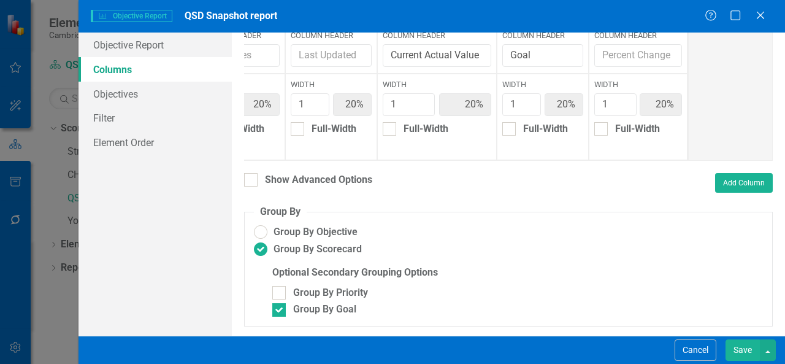
click at [248, 188] on div "Show Advanced Options" at bounding box center [308, 181] width 128 height 17
click at [249, 185] on div at bounding box center [250, 179] width 13 height 13
click at [249, 181] on input "Show Advanced Options" at bounding box center [248, 177] width 8 height 8
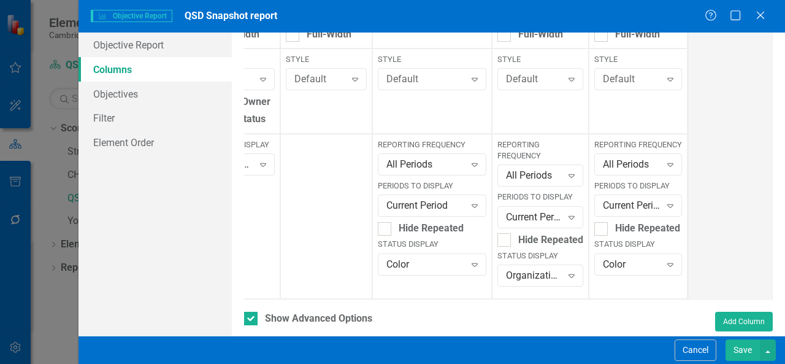
scroll to position [208, 0]
click at [636, 270] on div "Color" at bounding box center [632, 263] width 58 height 14
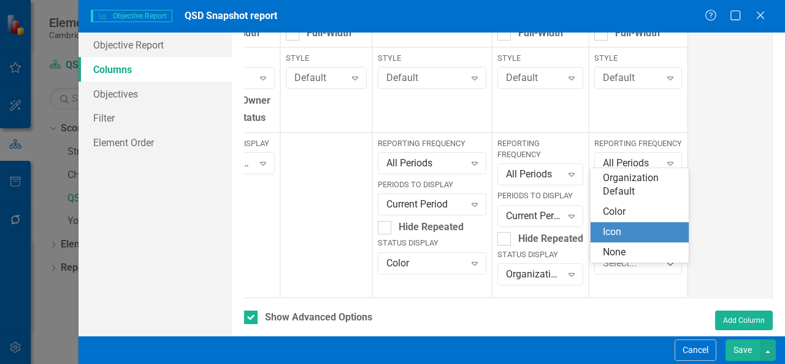
click at [633, 231] on div "Icon" at bounding box center [642, 232] width 78 height 14
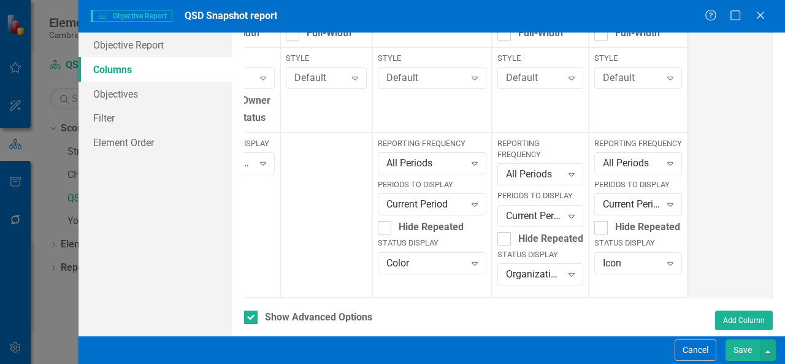
click at [742, 348] on button "Save" at bounding box center [742, 349] width 34 height 21
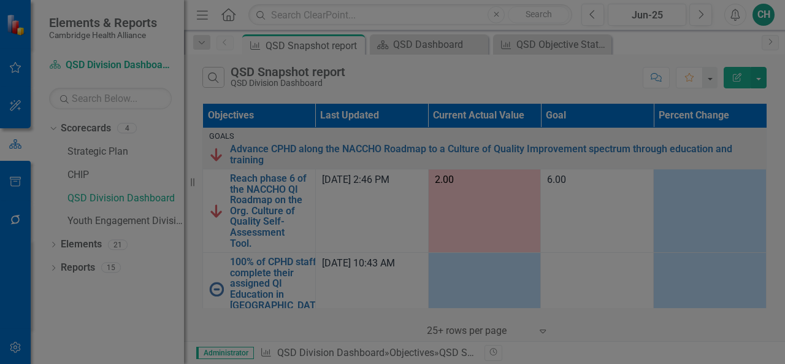
checkbox input "false"
radio input "false"
checkbox input "false"
radio input "true"
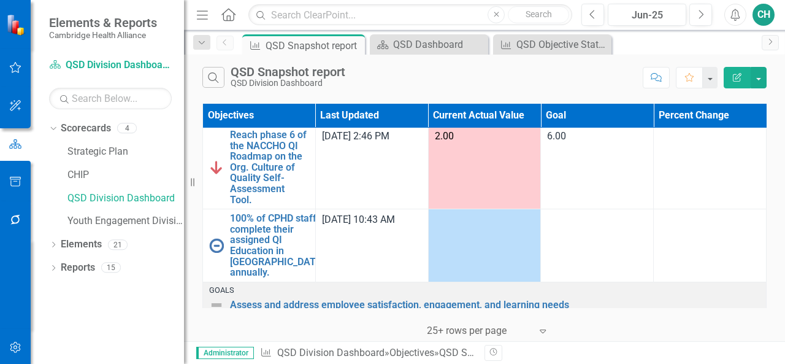
scroll to position [0, 0]
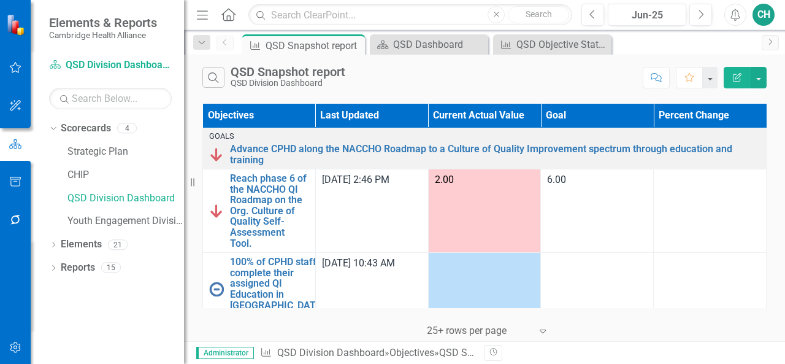
click at [315, 110] on th "Last Updated" at bounding box center [371, 116] width 113 height 24
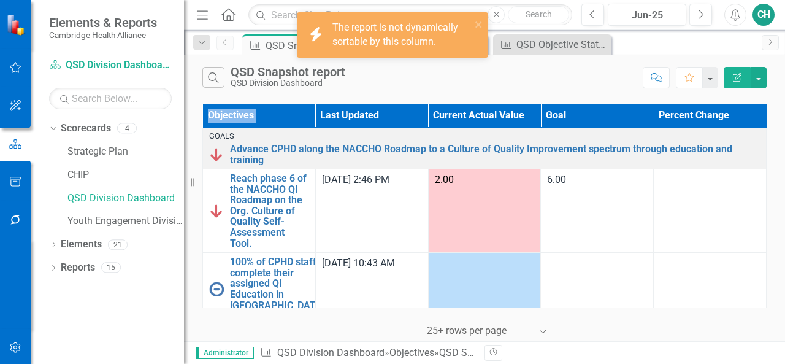
drag, startPoint x: 311, startPoint y: 114, endPoint x: 318, endPoint y: 112, distance: 6.6
click at [318, 104] on tr "Objectives Last Updated Current Actual Value Goal Percent Change" at bounding box center [485, 104] width 564 height 0
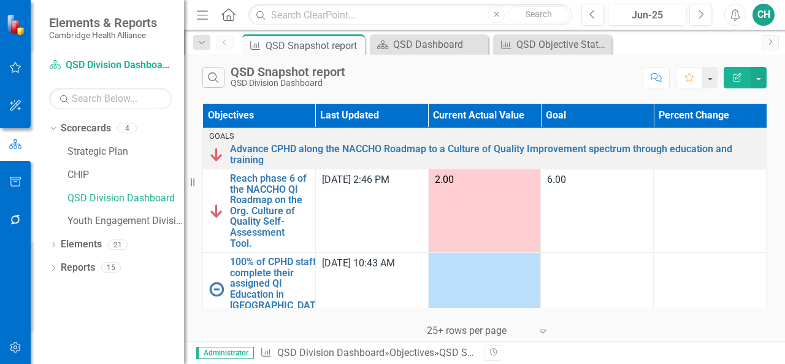
click at [290, 113] on th "Objectives" at bounding box center [259, 116] width 113 height 24
click at [290, 113] on th "Objectives Sort Ascending" at bounding box center [259, 116] width 113 height 24
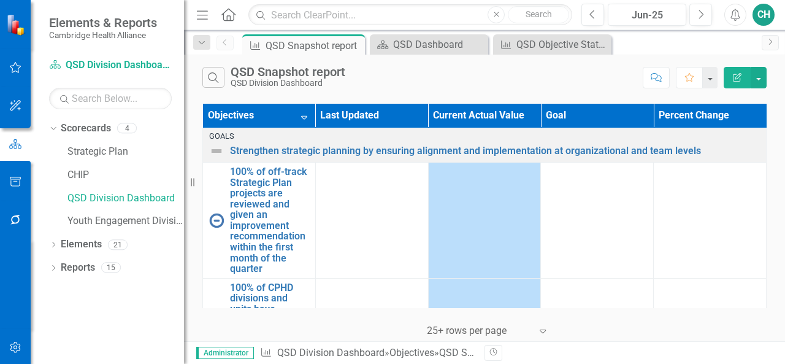
click at [278, 107] on th "Objectives Sort Descending" at bounding box center [259, 116] width 113 height 24
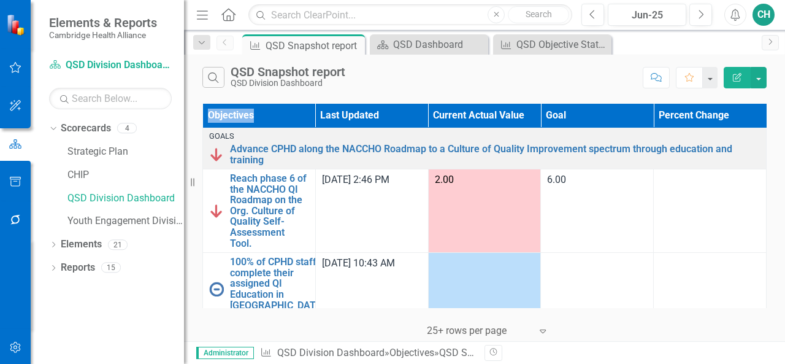
click at [278, 107] on th "Objectives" at bounding box center [259, 116] width 113 height 24
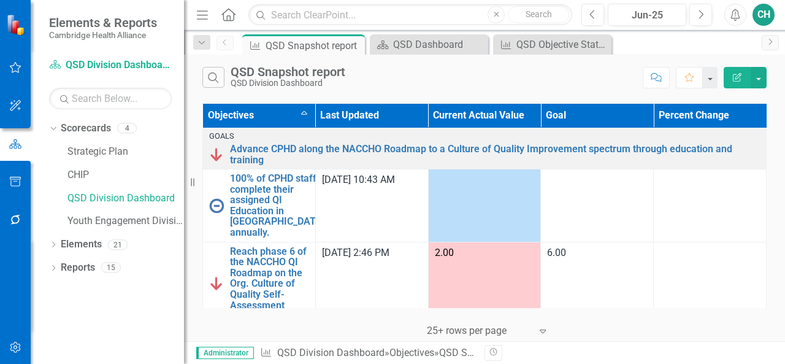
click at [240, 105] on th "Objectives Sort Ascending" at bounding box center [259, 116] width 113 height 24
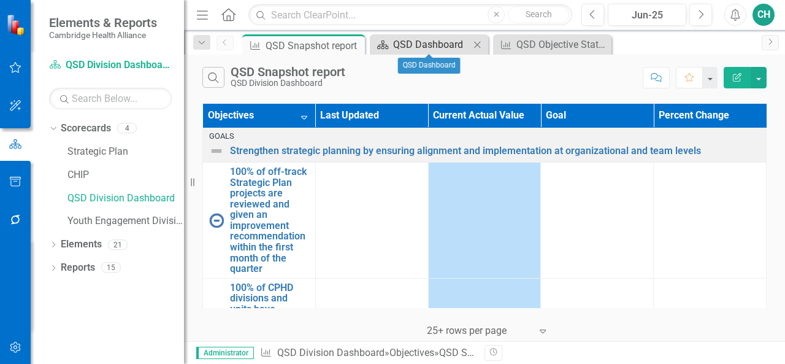
click at [406, 47] on div "QSD Dashboard" at bounding box center [431, 44] width 77 height 15
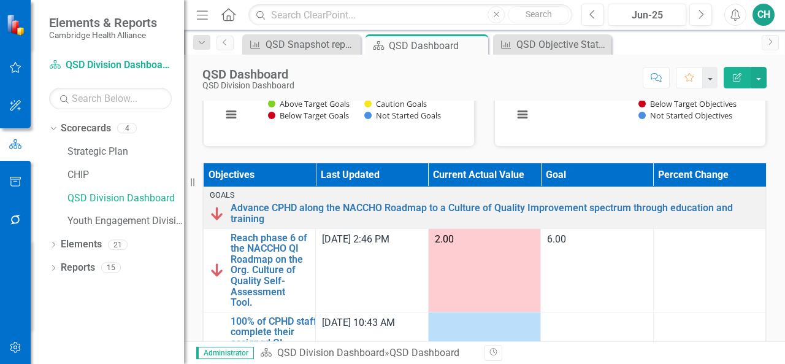
scroll to position [381, 0]
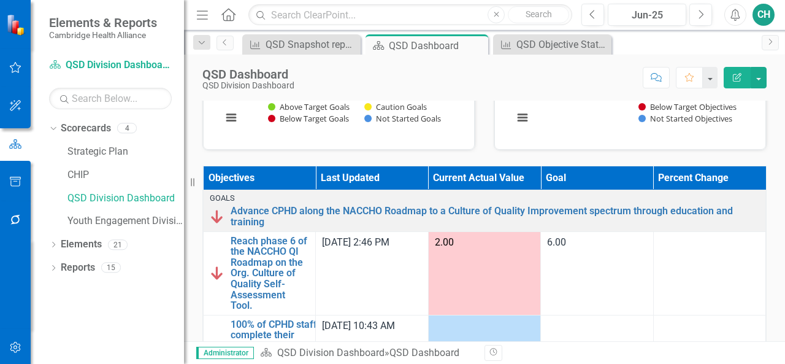
click at [300, 174] on th "Objectives" at bounding box center [260, 178] width 112 height 24
click at [300, 174] on th "Objectives Sort Ascending" at bounding box center [260, 178] width 112 height 24
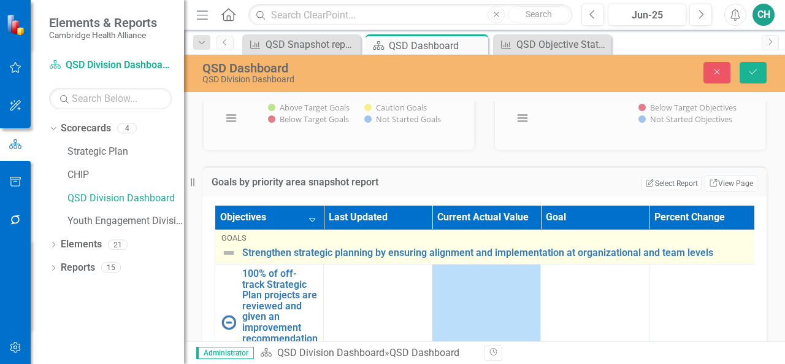
scroll to position [378, 0]
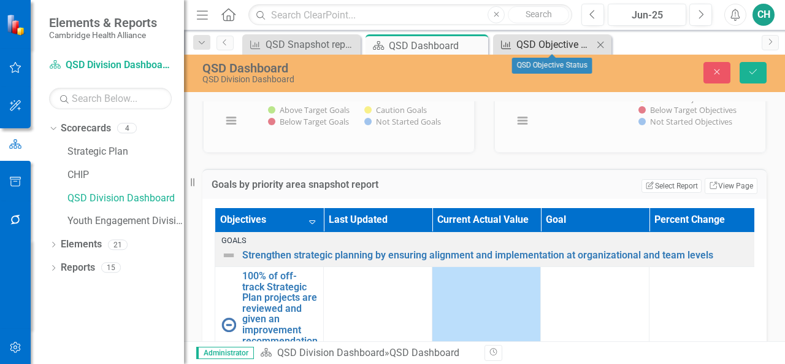
click at [562, 37] on div "QSD Objective Status" at bounding box center [554, 44] width 77 height 15
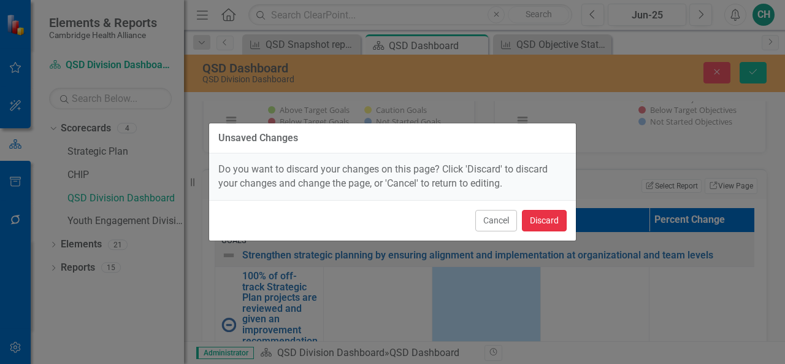
click at [545, 224] on button "Discard" at bounding box center [544, 220] width 45 height 21
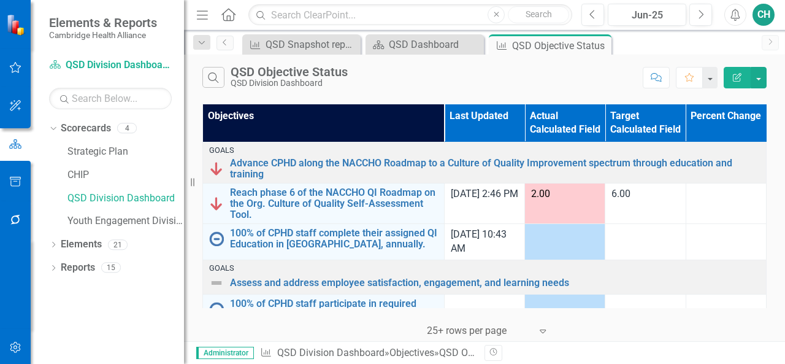
click at [732, 81] on icon "Edit Report" at bounding box center [737, 77] width 11 height 9
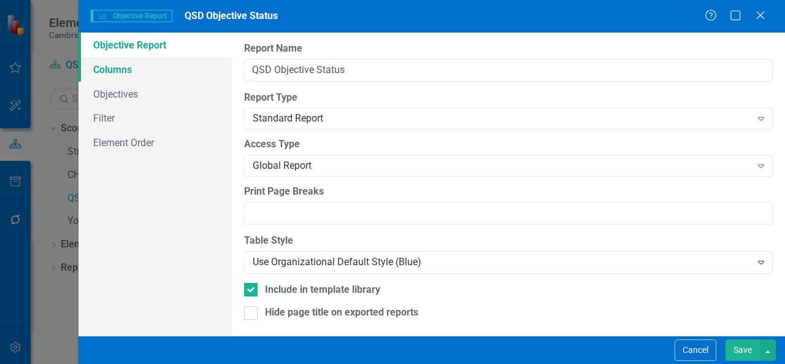
click at [148, 73] on link "Columns" at bounding box center [154, 69] width 153 height 25
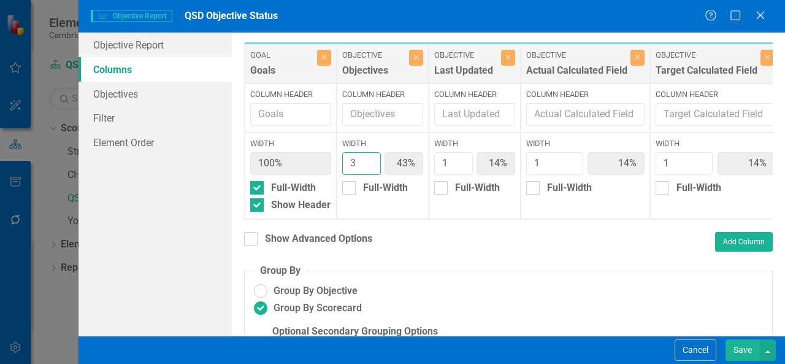
type input "4"
type input "50%"
type input "13%"
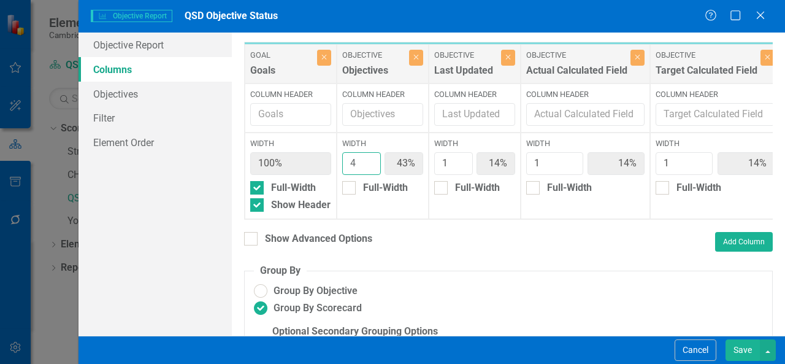
type input "13%"
click at [369, 158] on input "4" at bounding box center [361, 163] width 39 height 23
type input "5"
type input "56%"
type input "11%"
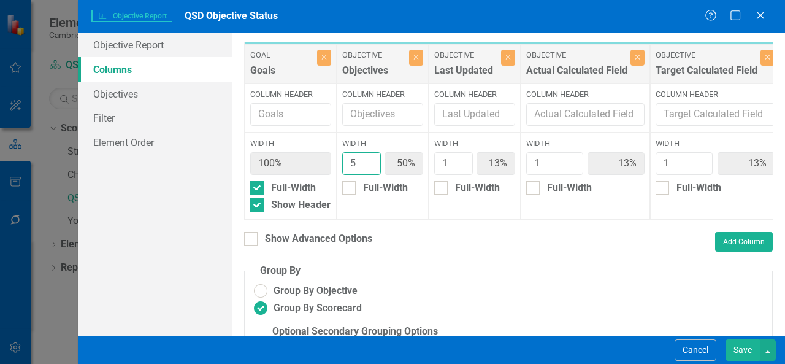
type input "11%"
type input "5"
click at [369, 160] on input "5" at bounding box center [361, 163] width 39 height 23
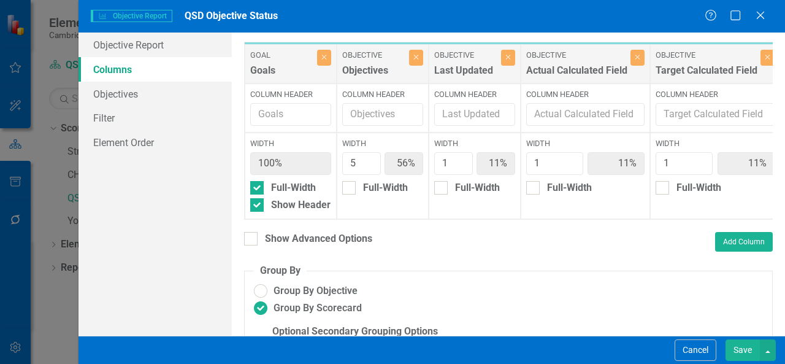
click at [755, 354] on button "Save" at bounding box center [742, 349] width 34 height 21
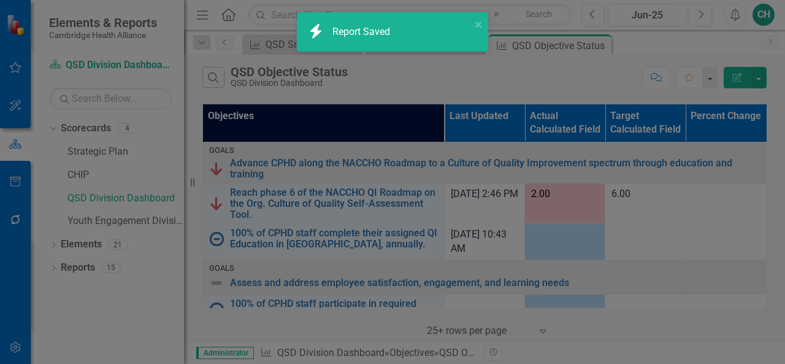
radio input "false"
checkbox input "false"
radio input "true"
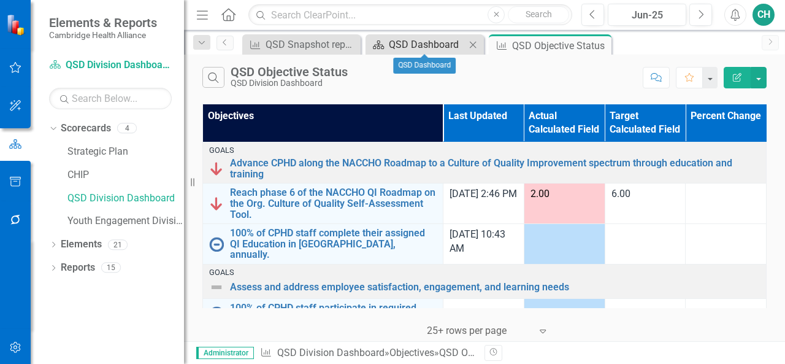
click at [400, 44] on div "QSD Dashboard" at bounding box center [427, 44] width 77 height 15
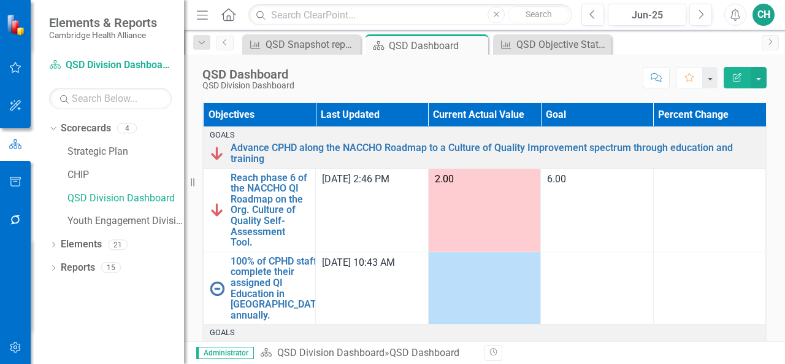
scroll to position [445, 0]
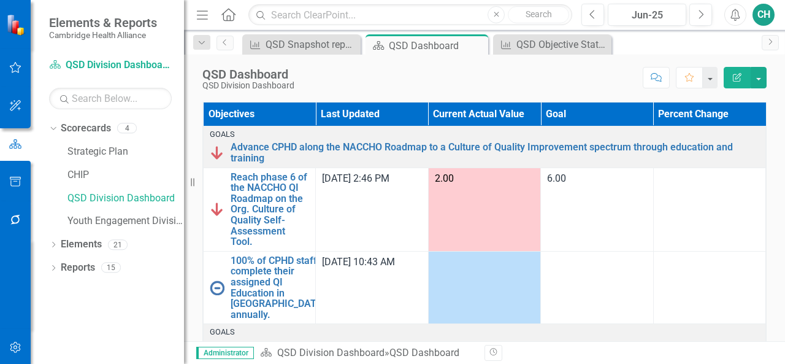
click at [743, 80] on button "Edit Report" at bounding box center [737, 77] width 27 height 21
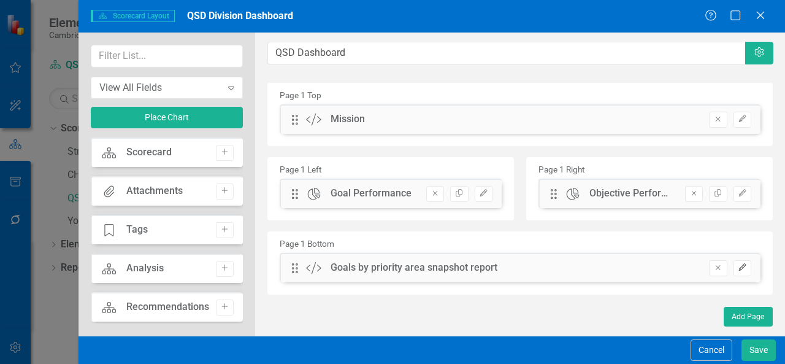
click at [746, 273] on button "Edit" at bounding box center [742, 268] width 18 height 16
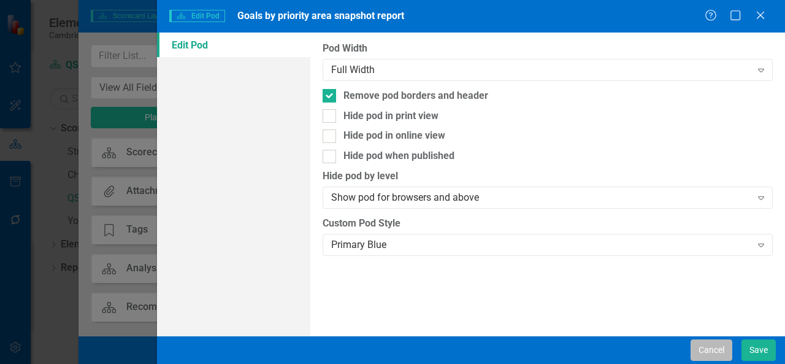
click at [709, 347] on button "Cancel" at bounding box center [711, 349] width 42 height 21
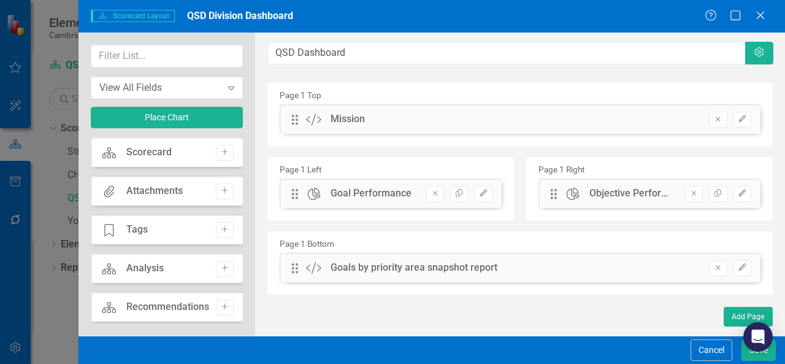
click at [709, 347] on button "Cancel" at bounding box center [711, 349] width 42 height 21
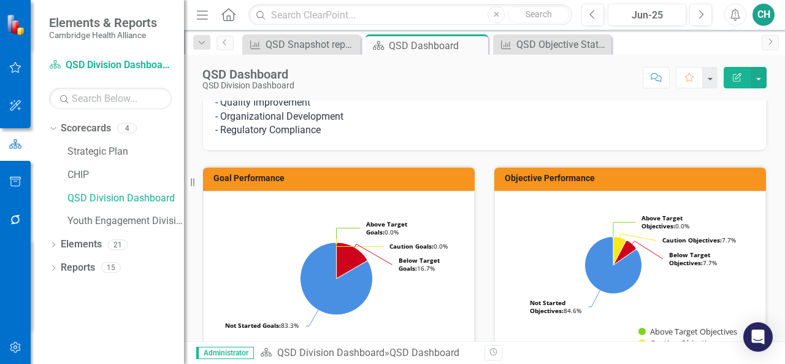
scroll to position [132, 0]
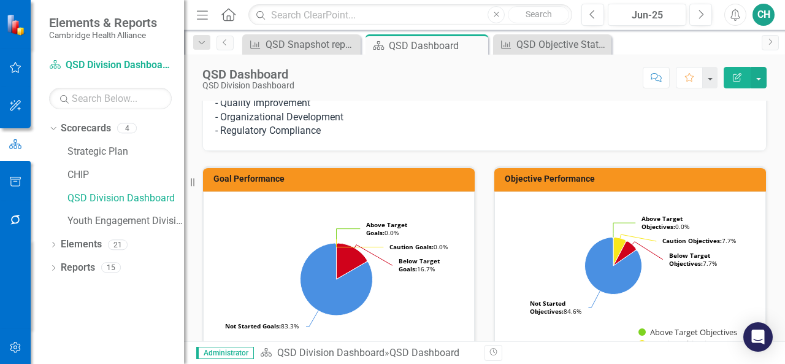
click at [733, 82] on button "Edit Report" at bounding box center [737, 77] width 27 height 21
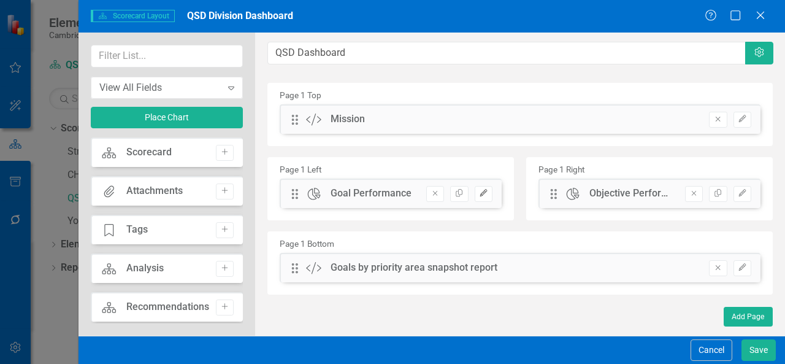
click at [489, 196] on button "Edit" at bounding box center [484, 194] width 18 height 16
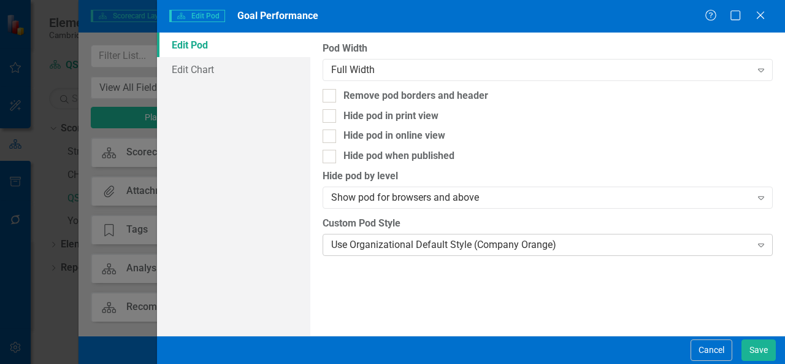
click at [402, 243] on div "Use Organizational Default Style (Company Orange)" at bounding box center [541, 244] width 420 height 14
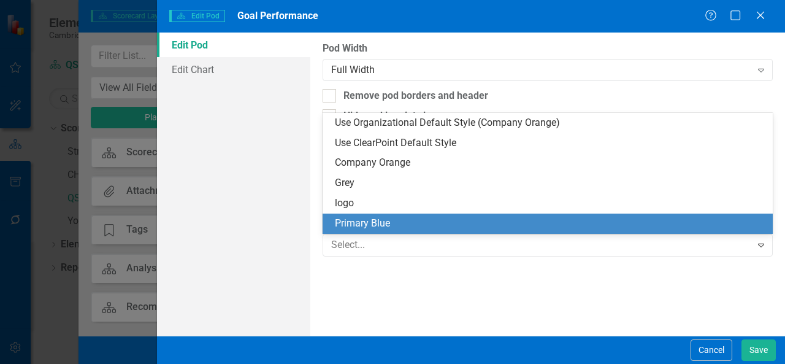
click at [369, 219] on div "Primary Blue" at bounding box center [550, 223] width 430 height 14
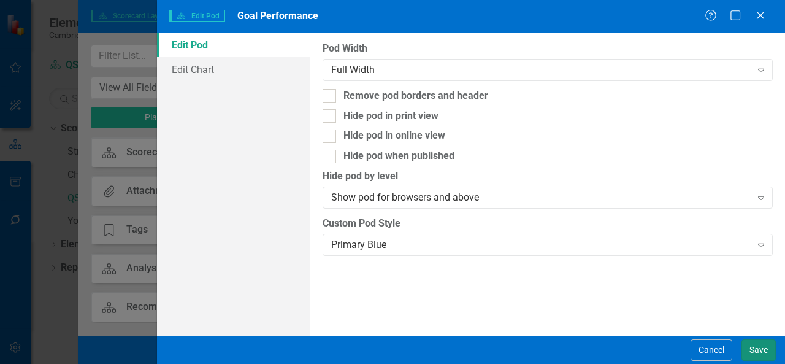
click at [769, 356] on button "Save" at bounding box center [758, 349] width 34 height 21
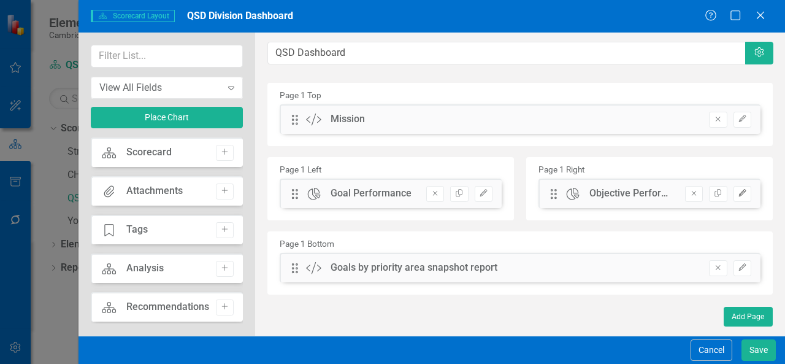
click at [747, 195] on icon "Edit" at bounding box center [742, 192] width 9 height 7
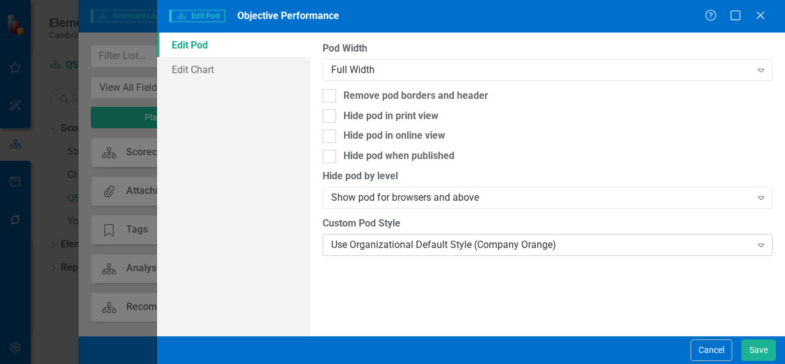
click at [612, 246] on div "Use Organizational Default Style (Company Orange)" at bounding box center [541, 244] width 420 height 14
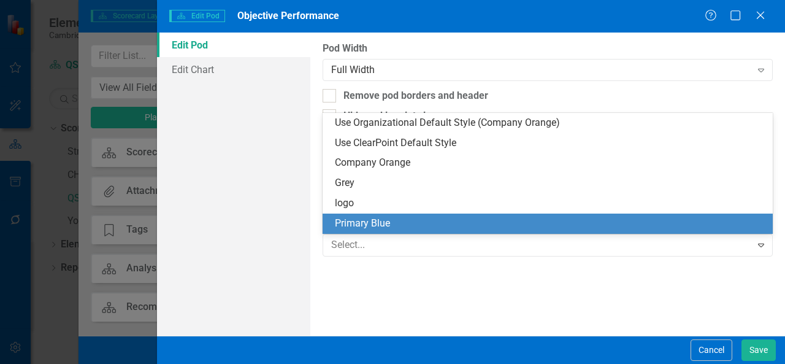
click at [464, 218] on div "Primary Blue" at bounding box center [550, 223] width 430 height 14
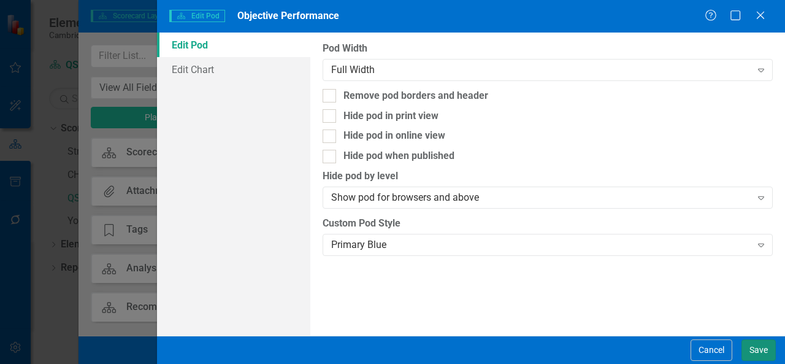
click at [760, 349] on button "Save" at bounding box center [758, 349] width 34 height 21
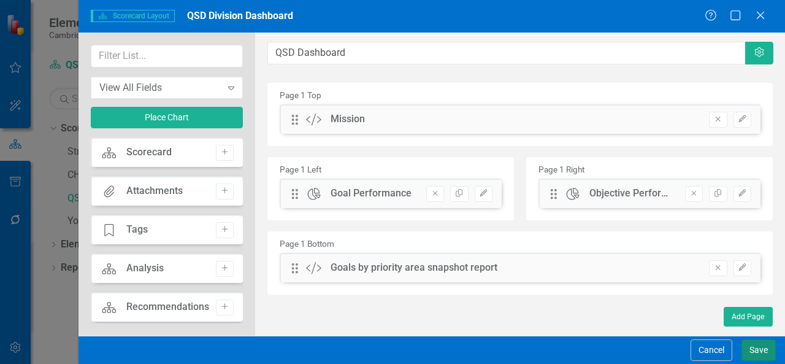
click at [760, 349] on button "Save" at bounding box center [758, 349] width 34 height 21
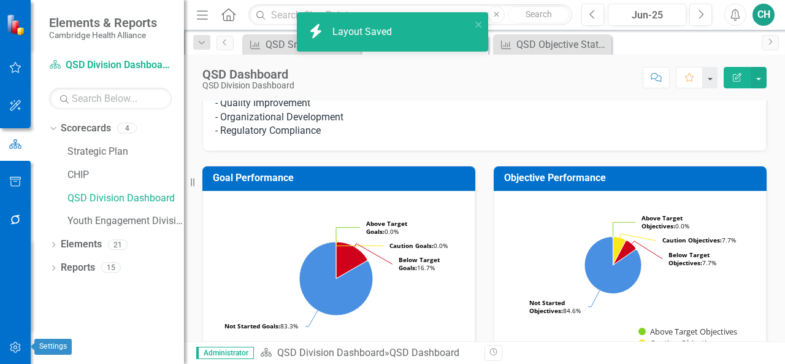
click at [9, 348] on icon "button" at bounding box center [15, 347] width 13 height 10
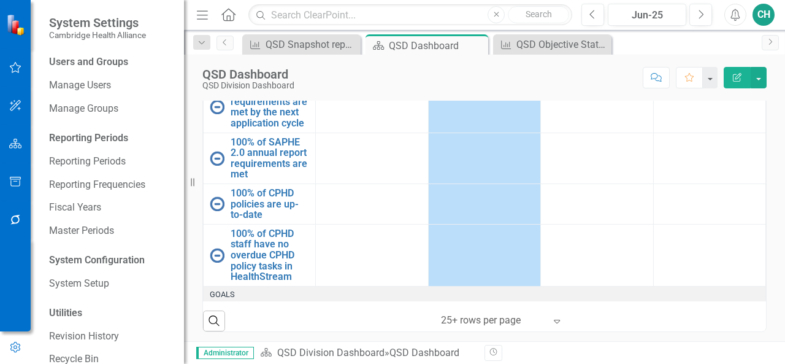
scroll to position [728, 0]
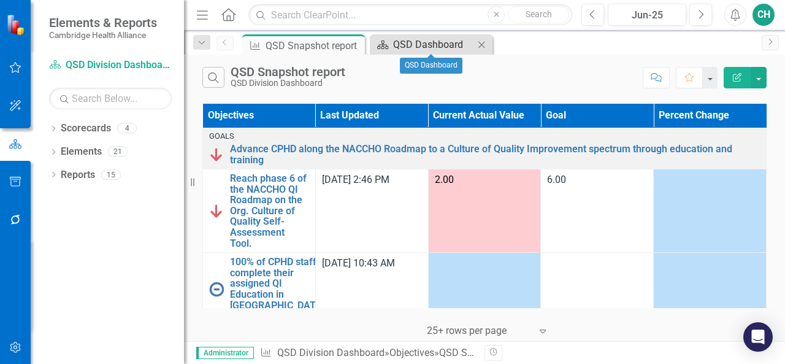
click at [451, 40] on div "QSD Dashboard" at bounding box center [433, 44] width 81 height 15
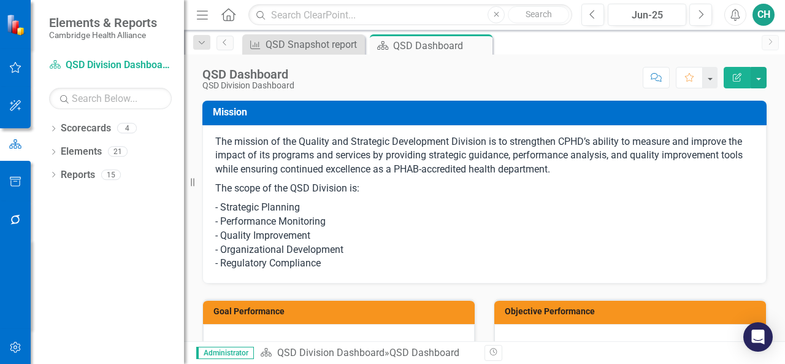
scroll to position [251, 0]
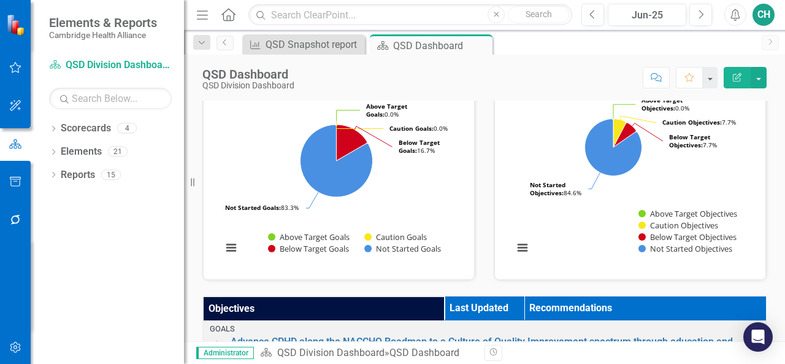
click at [379, 306] on th "Objectives" at bounding box center [324, 308] width 241 height 25
click at [379, 306] on th "Objectives Sort Ascending" at bounding box center [324, 308] width 241 height 25
click at [379, 306] on th "Objectives Sort Descending" at bounding box center [324, 308] width 241 height 25
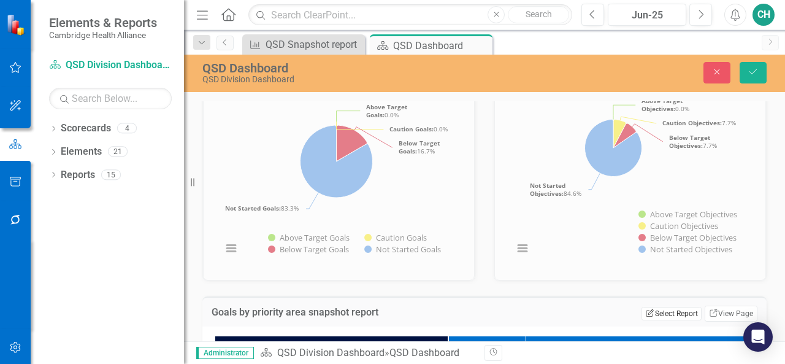
click at [670, 308] on button "Edit Report Select Report" at bounding box center [670, 313] width 59 height 13
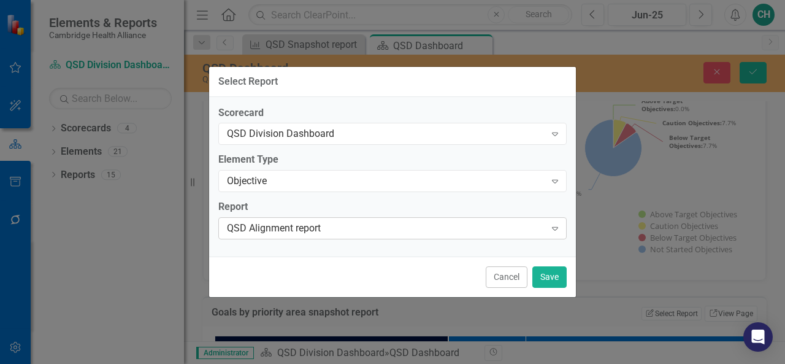
click at [367, 225] on div "QSD Alignment report" at bounding box center [386, 228] width 318 height 14
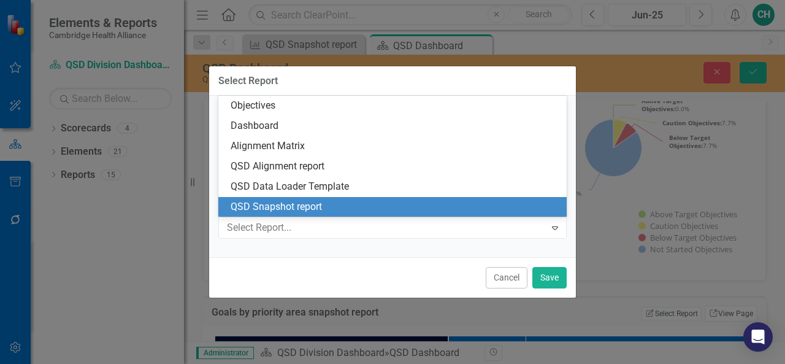
click at [353, 210] on div "QSD Snapshot report" at bounding box center [395, 207] width 329 height 14
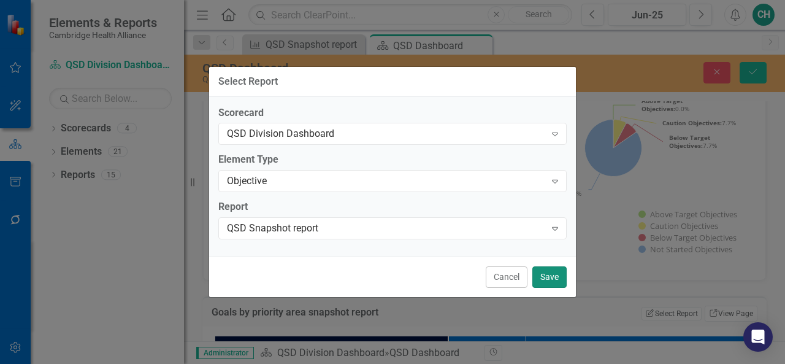
click at [545, 275] on button "Save" at bounding box center [549, 276] width 34 height 21
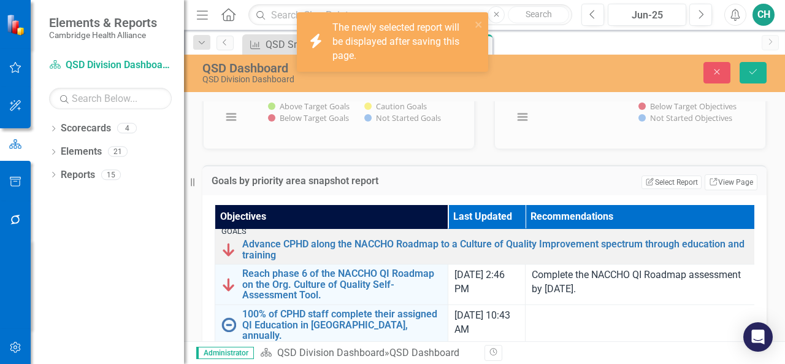
scroll to position [0, 0]
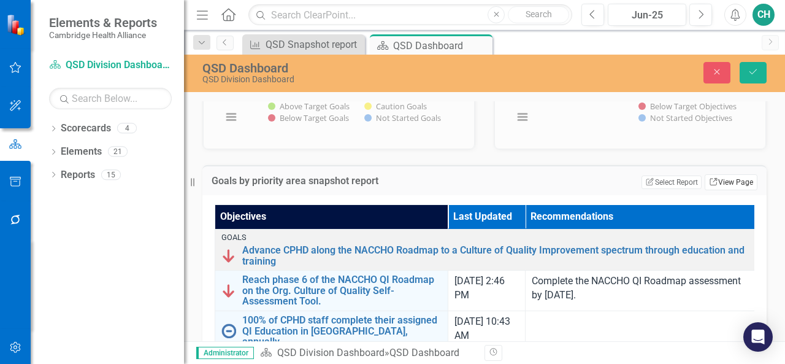
click at [705, 186] on link "Link View Page" at bounding box center [731, 182] width 53 height 16
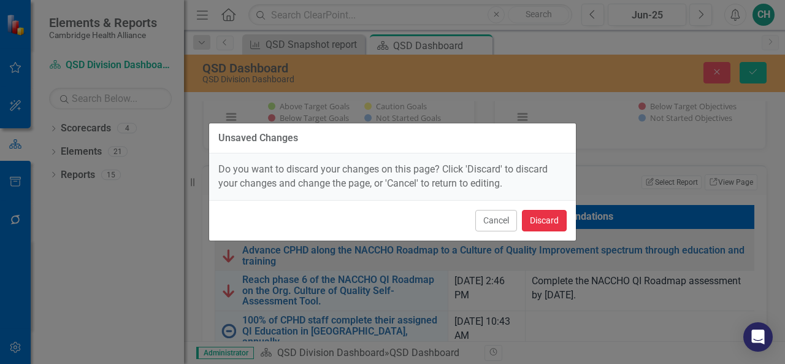
click at [533, 224] on button "Discard" at bounding box center [544, 220] width 45 height 21
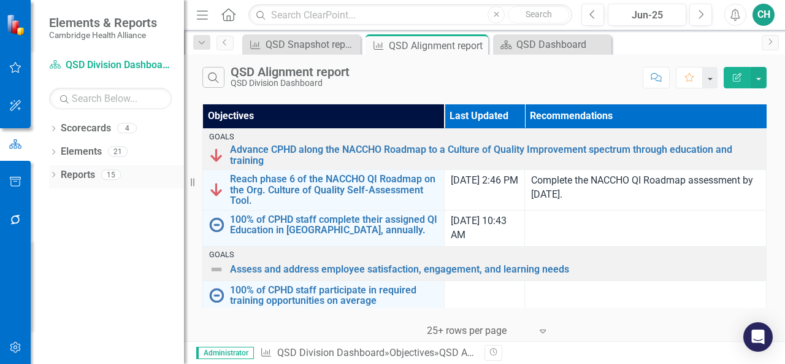
click at [55, 174] on icon "Dropdown" at bounding box center [53, 175] width 9 height 7
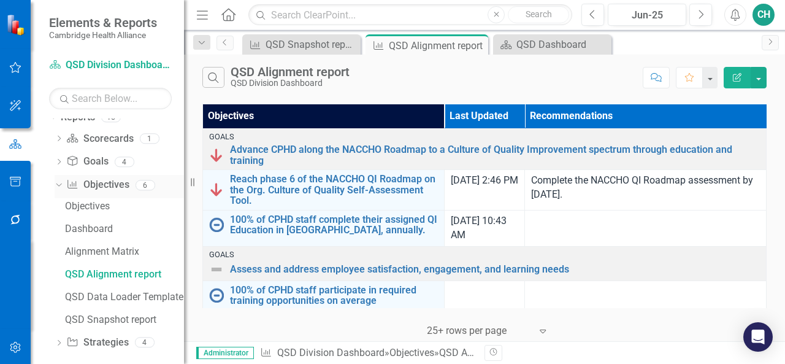
scroll to position [67, 0]
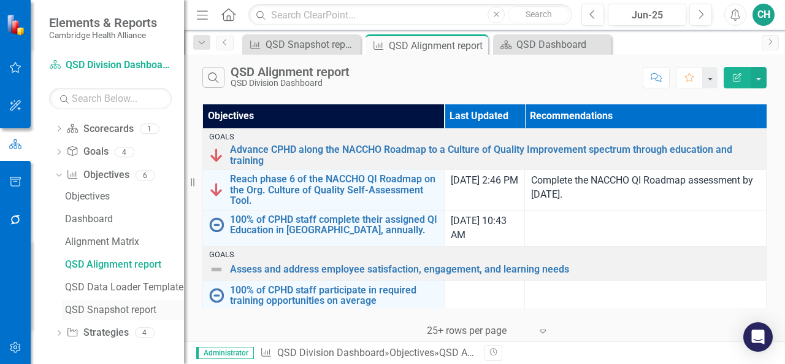
click at [109, 308] on div "QSD Snapshot report" at bounding box center [124, 309] width 119 height 11
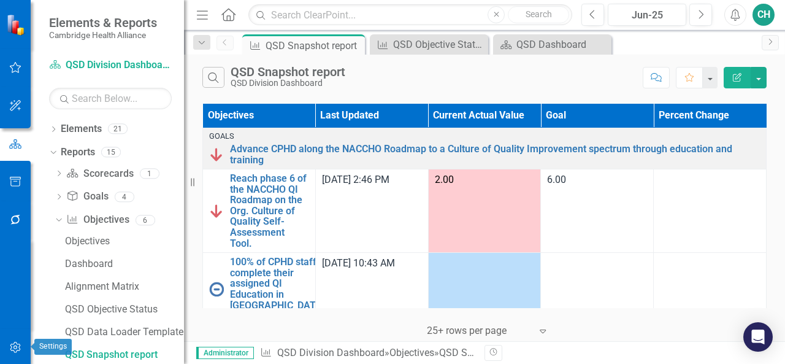
click at [9, 354] on button "button" at bounding box center [16, 348] width 28 height 26
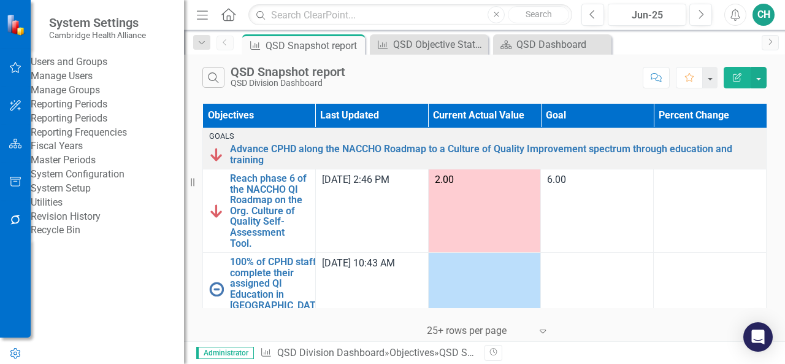
click at [97, 83] on link "Manage Users" at bounding box center [107, 76] width 153 height 14
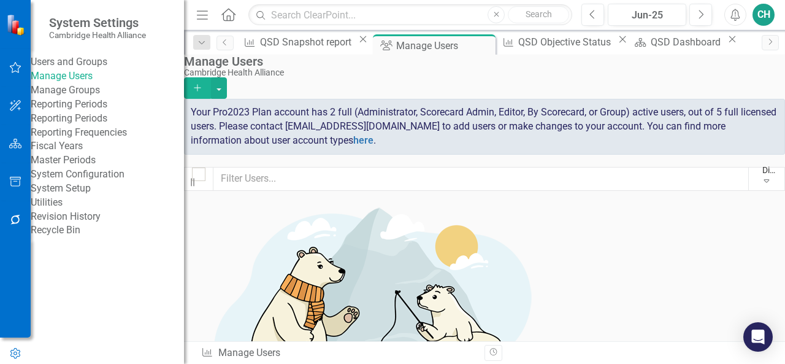
click at [97, 97] on link "Manage Groups" at bounding box center [107, 90] width 153 height 14
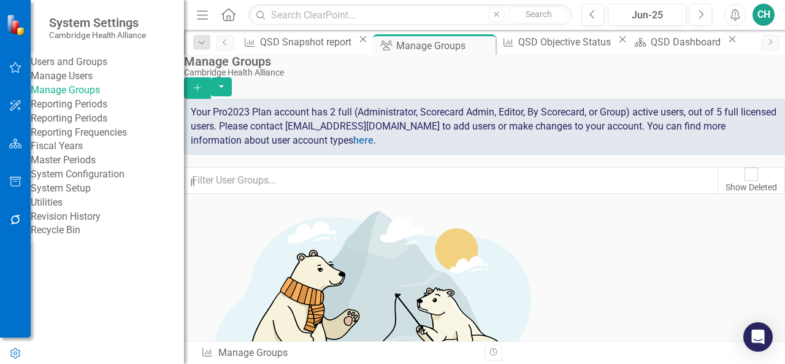
click at [85, 80] on link "Manage Users" at bounding box center [107, 76] width 153 height 14
